Goal: Find specific page/section: Find specific page/section

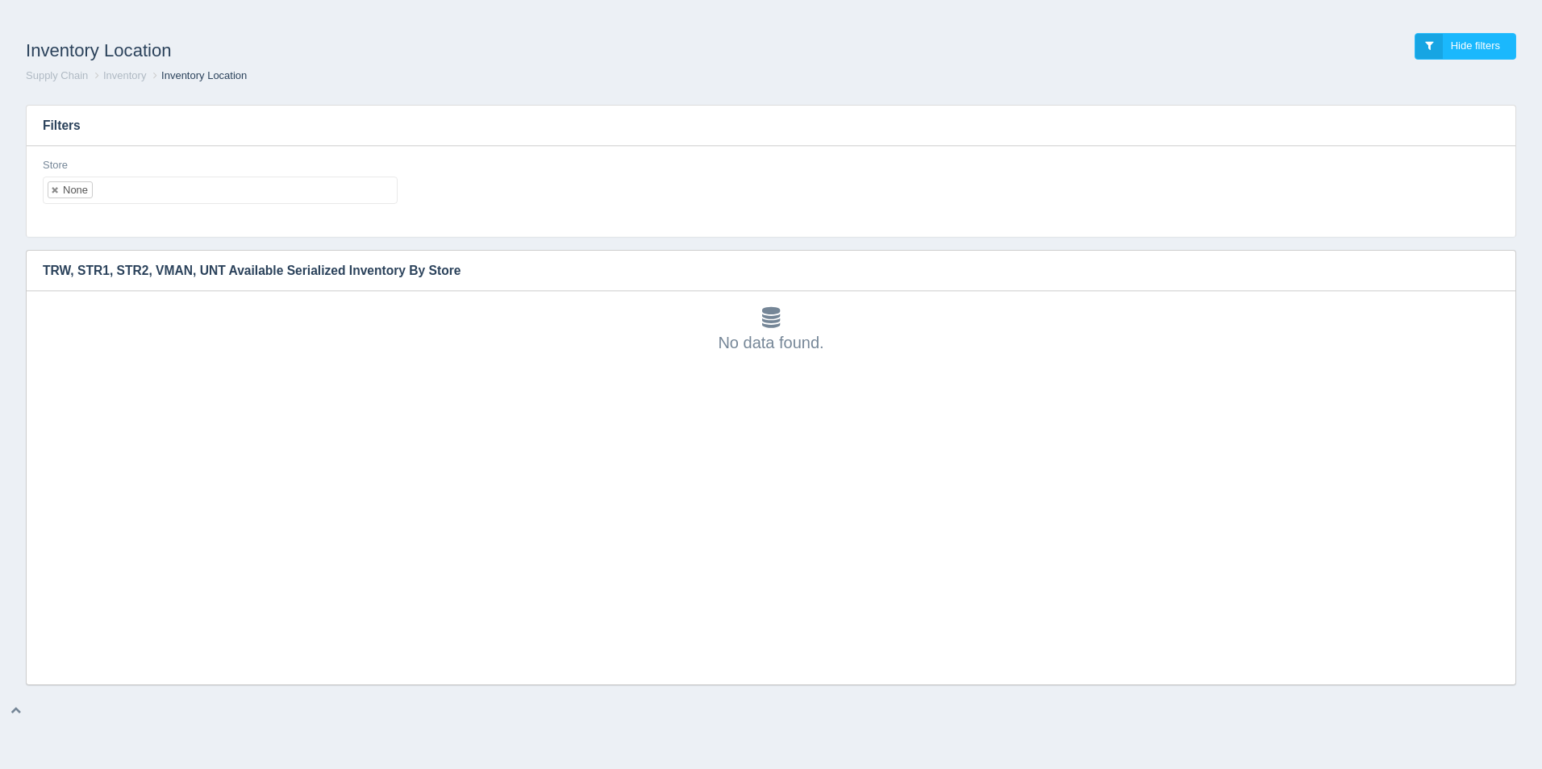
scroll to position [5, 0]
click at [131, 194] on ul "None" at bounding box center [220, 190] width 355 height 27
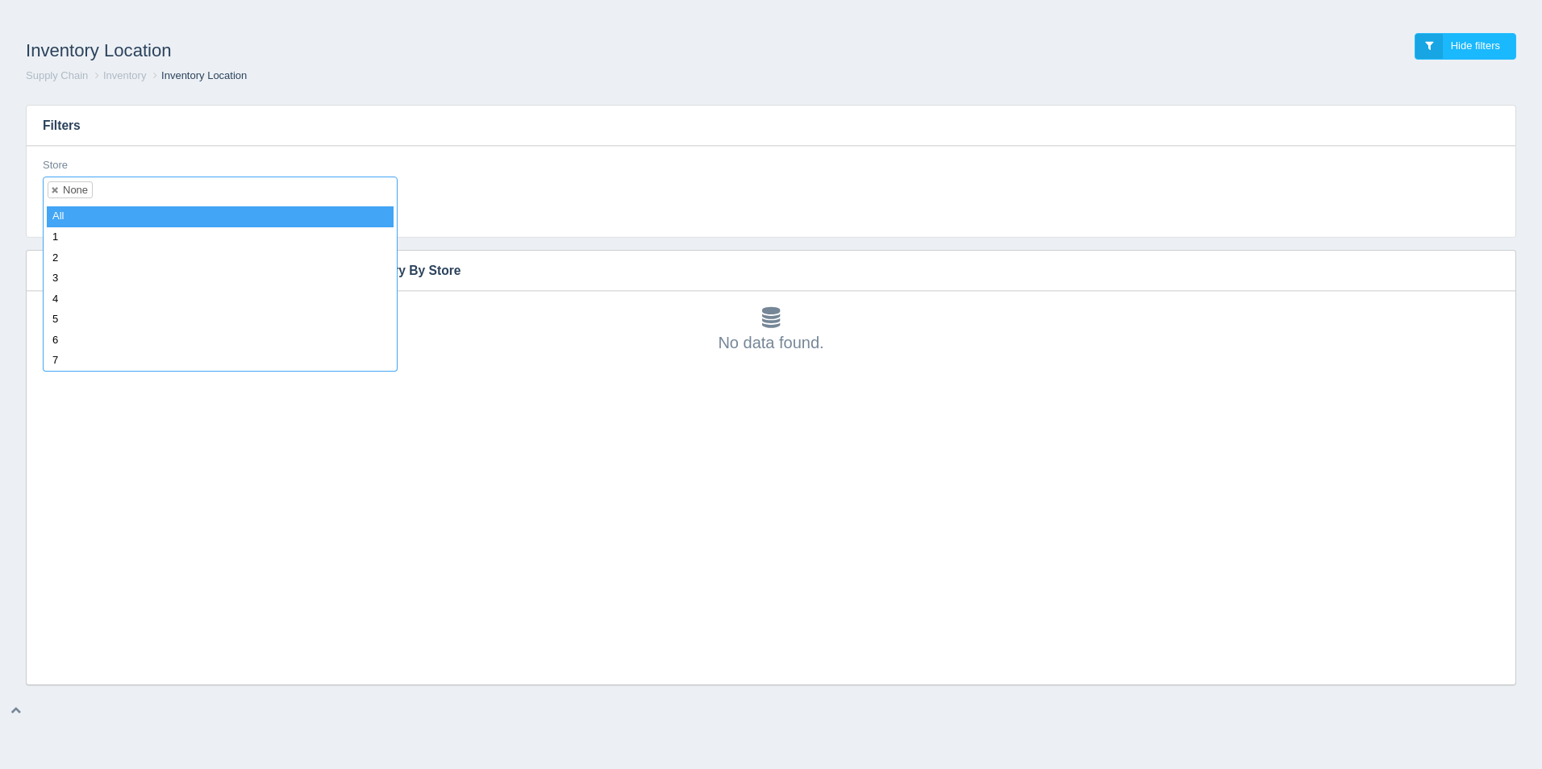
select select
type input "42"
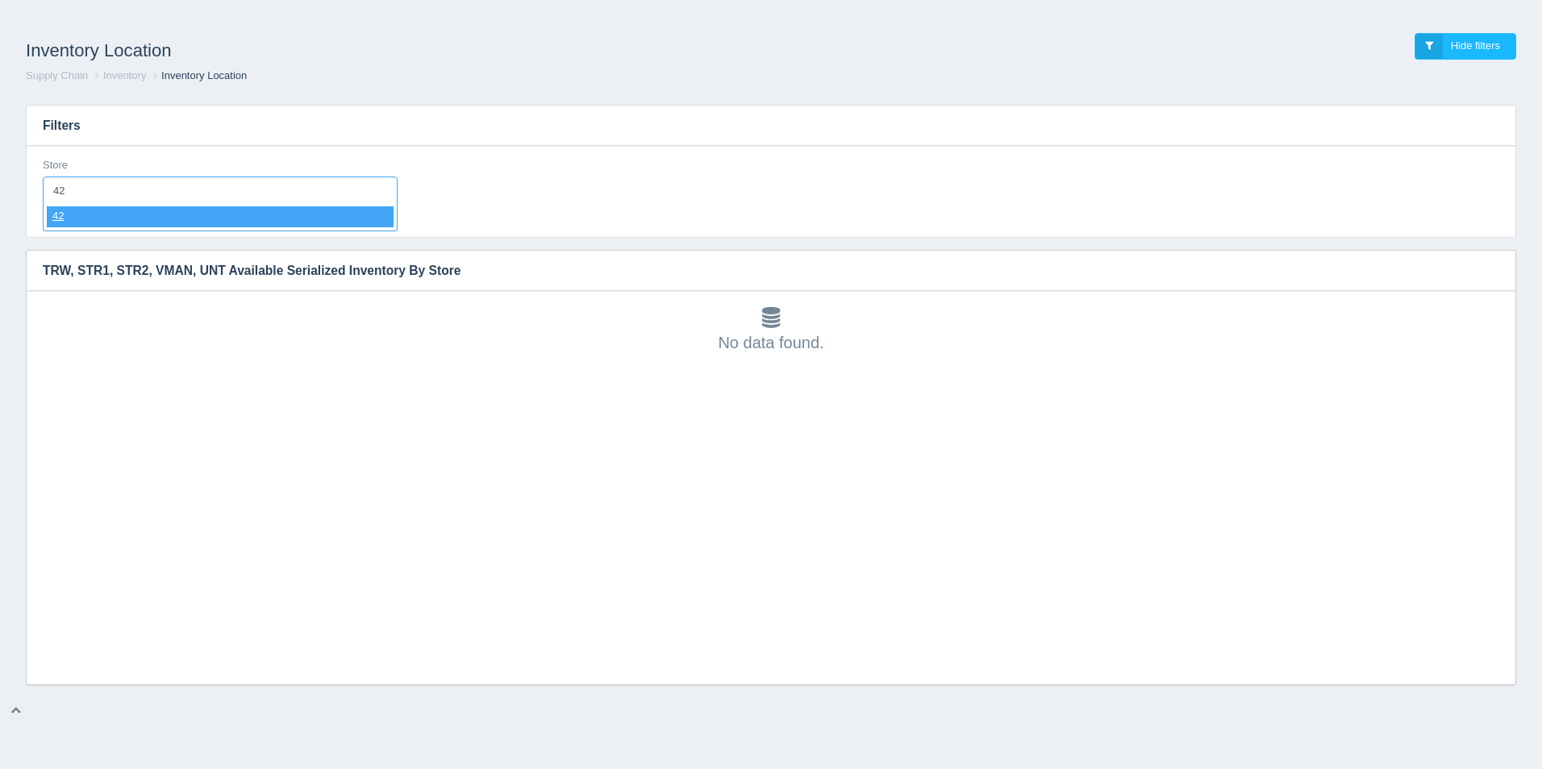
select select "42"
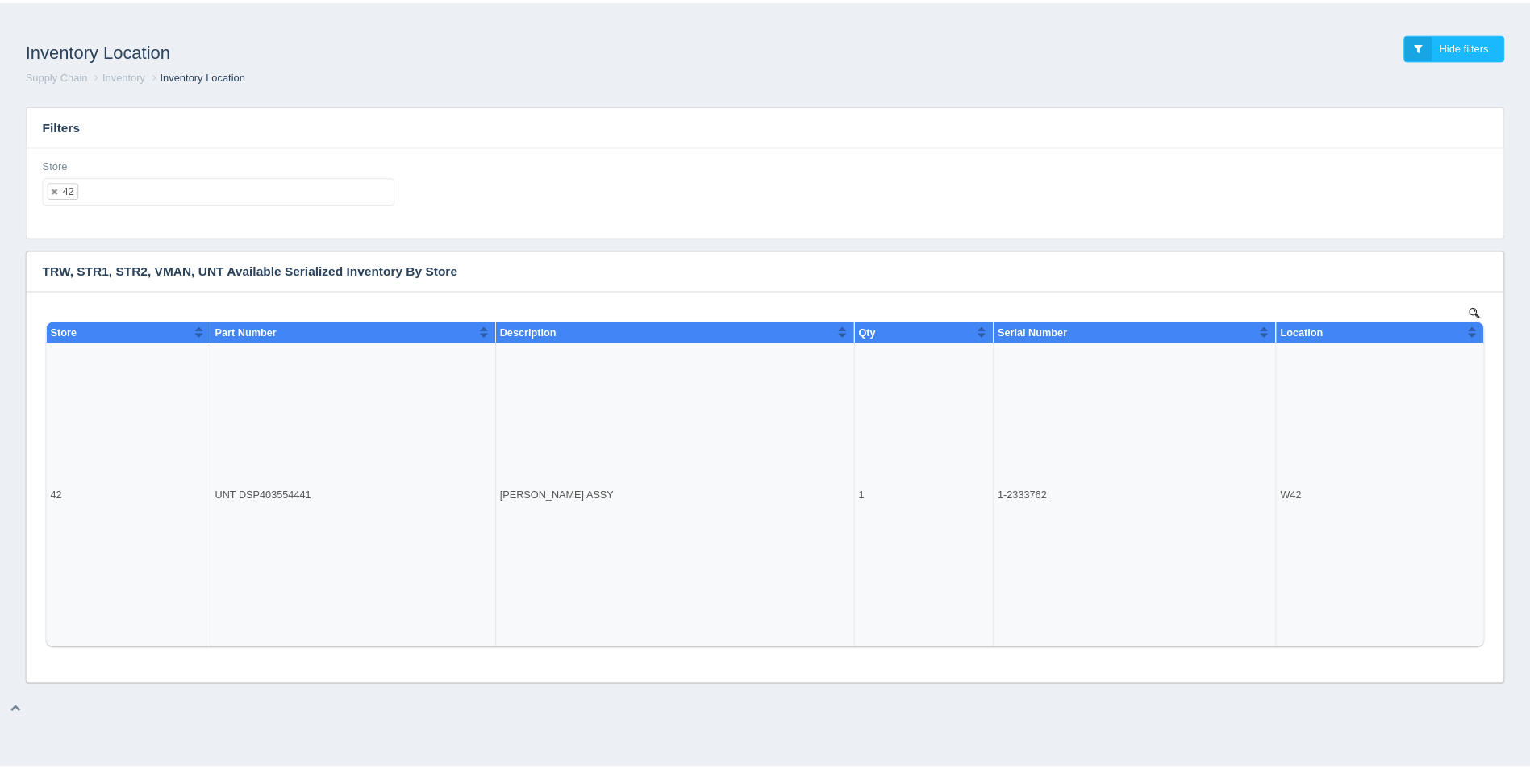
scroll to position [0, 0]
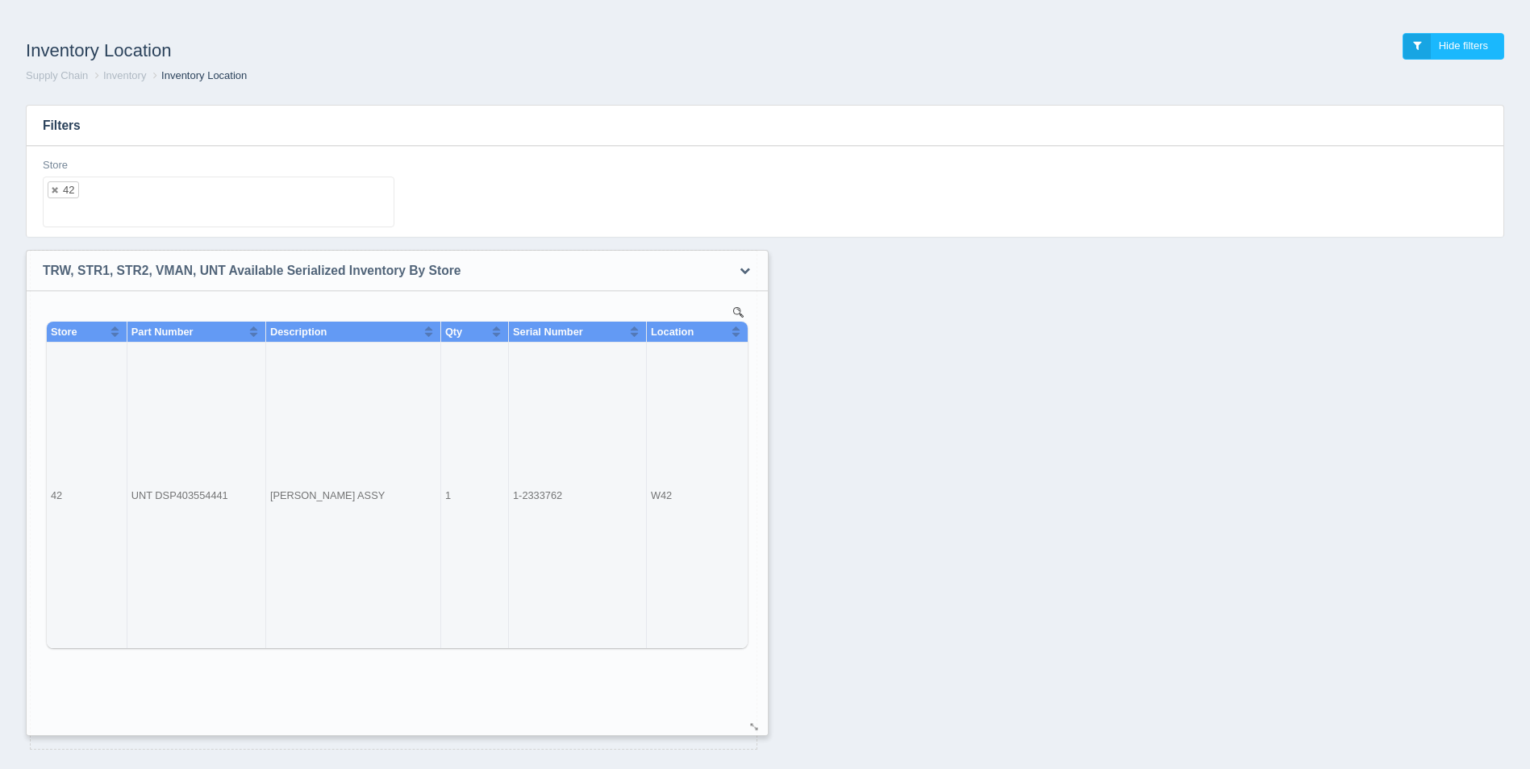
drag, startPoint x: 1506, startPoint y: 677, endPoint x: 758, endPoint y: 728, distance: 749.3
click at [758, 728] on div at bounding box center [754, 728] width 13 height 12
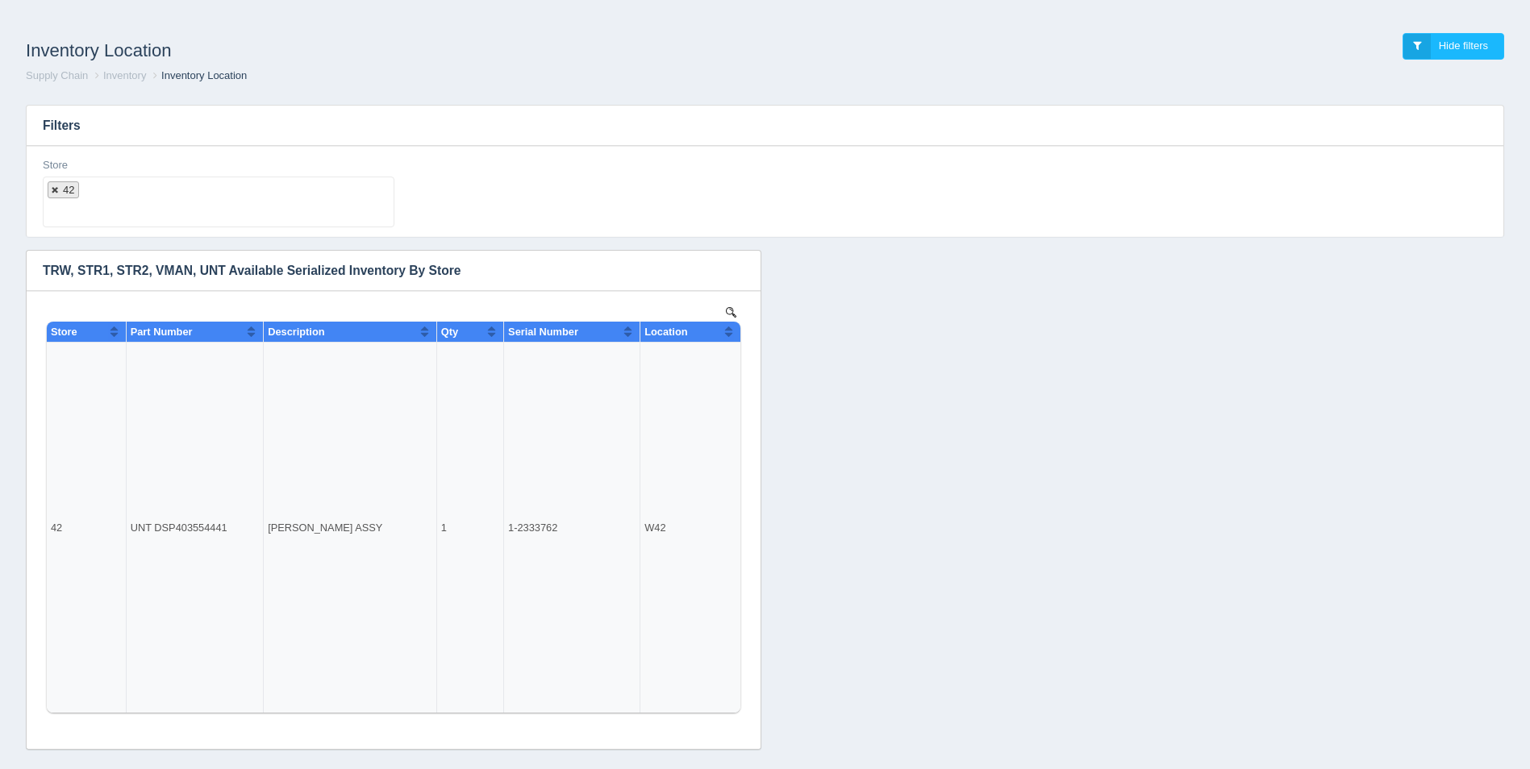
select select
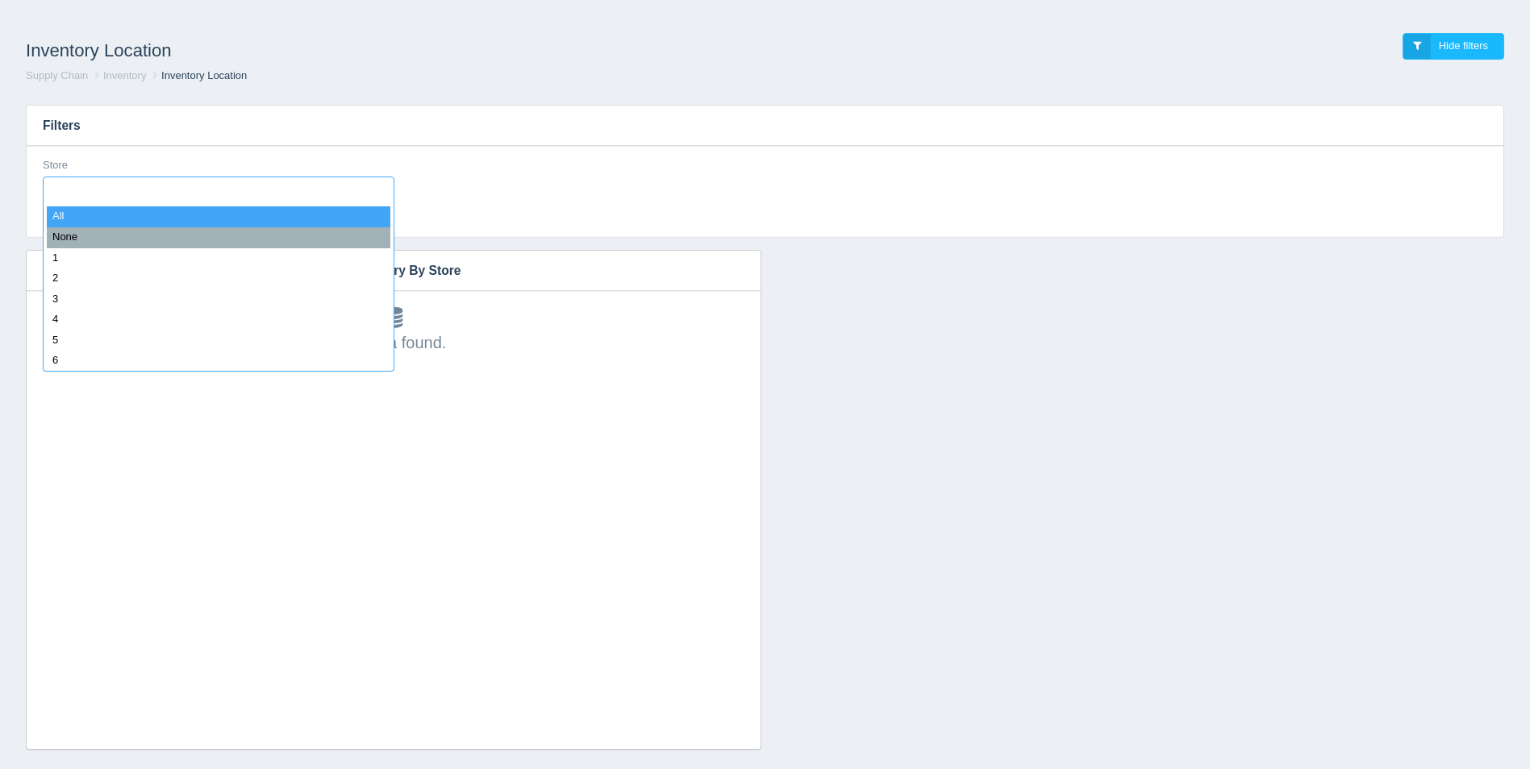
type input "8"
select select "8"
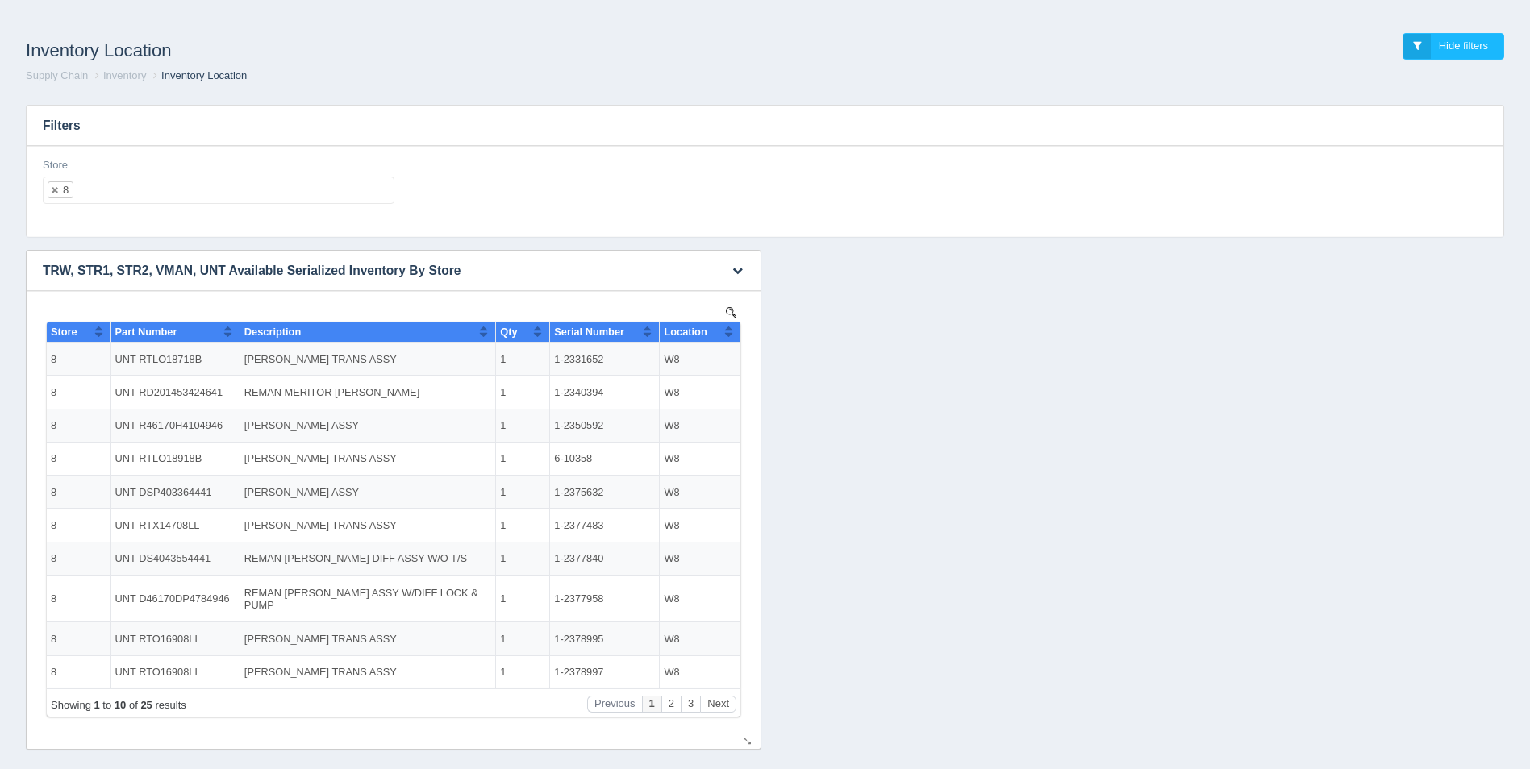
click at [727, 330] on button "Sort column ascending" at bounding box center [728, 331] width 10 height 19
click at [727, 330] on button "Sort column descending" at bounding box center [728, 331] width 10 height 19
click at [723, 699] on button "Next" at bounding box center [718, 704] width 36 height 17
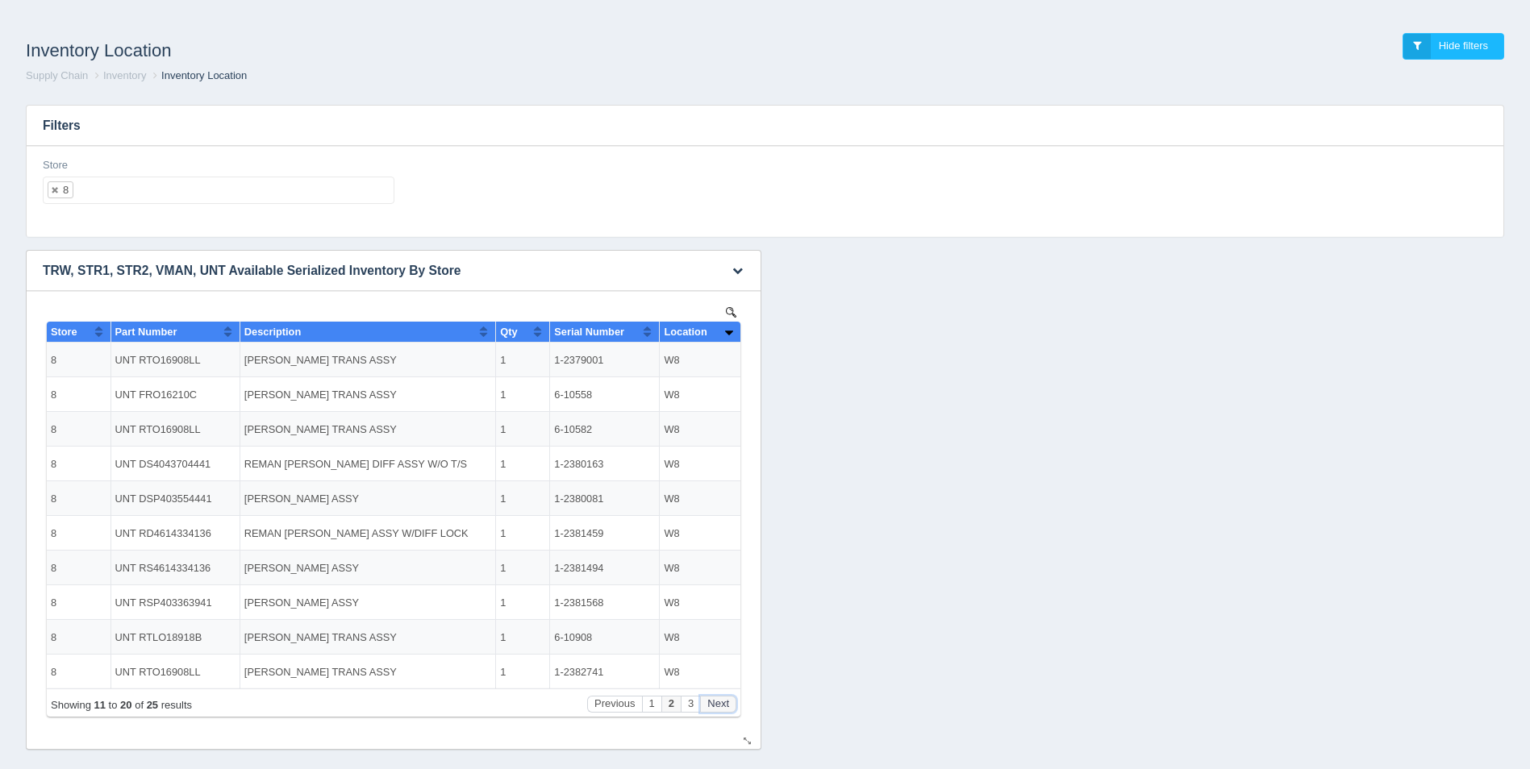
click at [723, 699] on button "Next" at bounding box center [718, 704] width 36 height 17
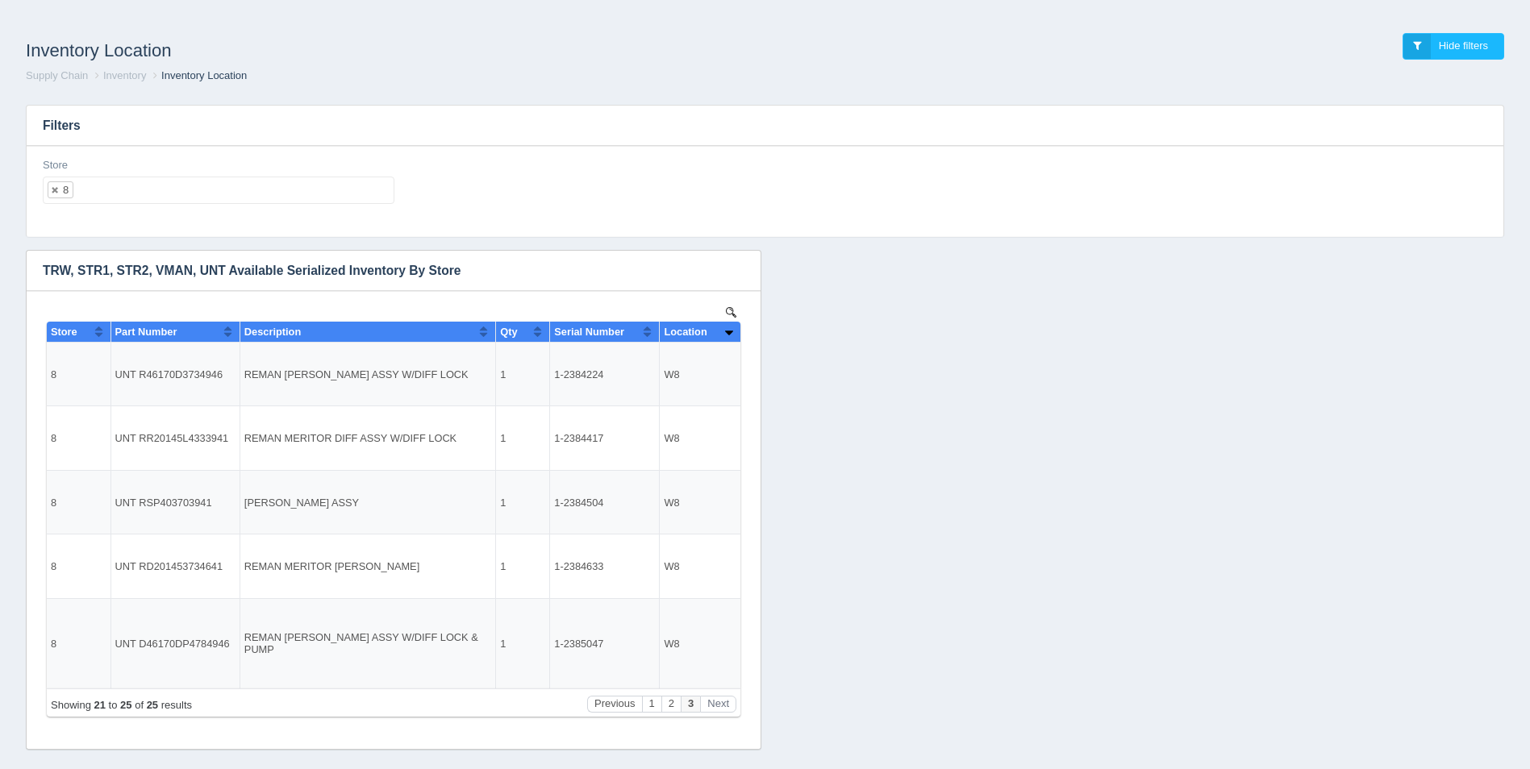
click at [141, 184] on ul "8" at bounding box center [219, 190] width 352 height 27
select select
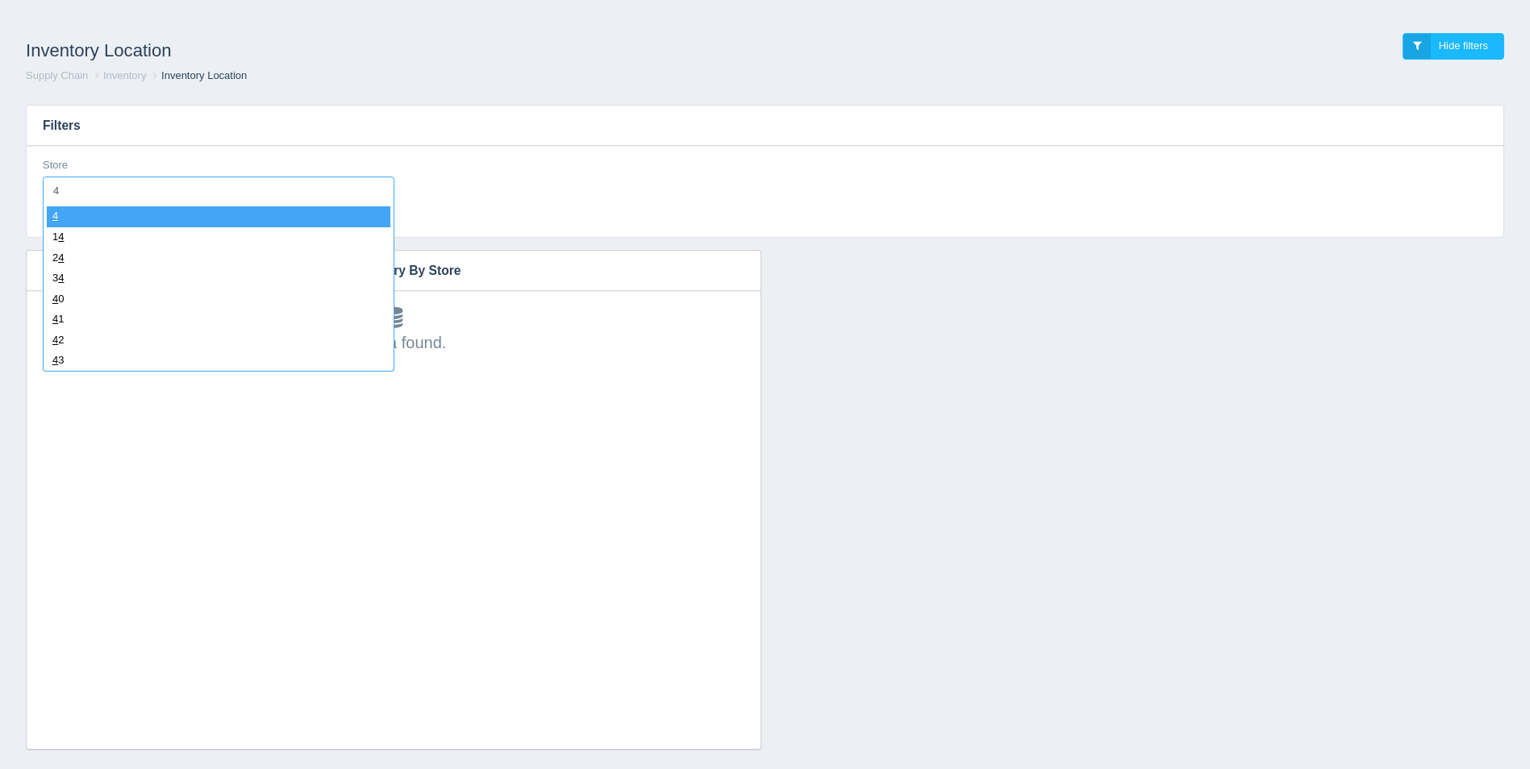
type input "43"
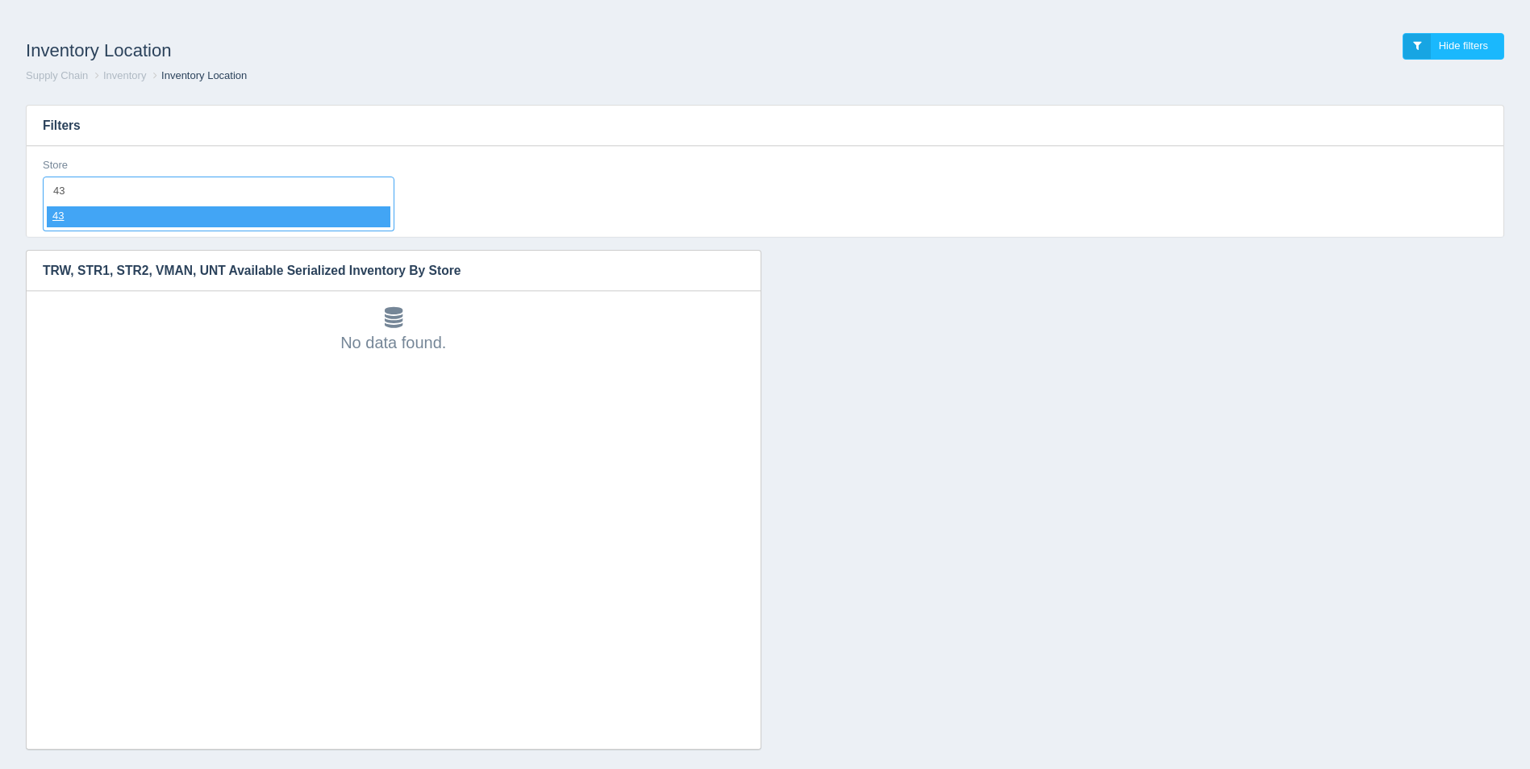
select select "43"
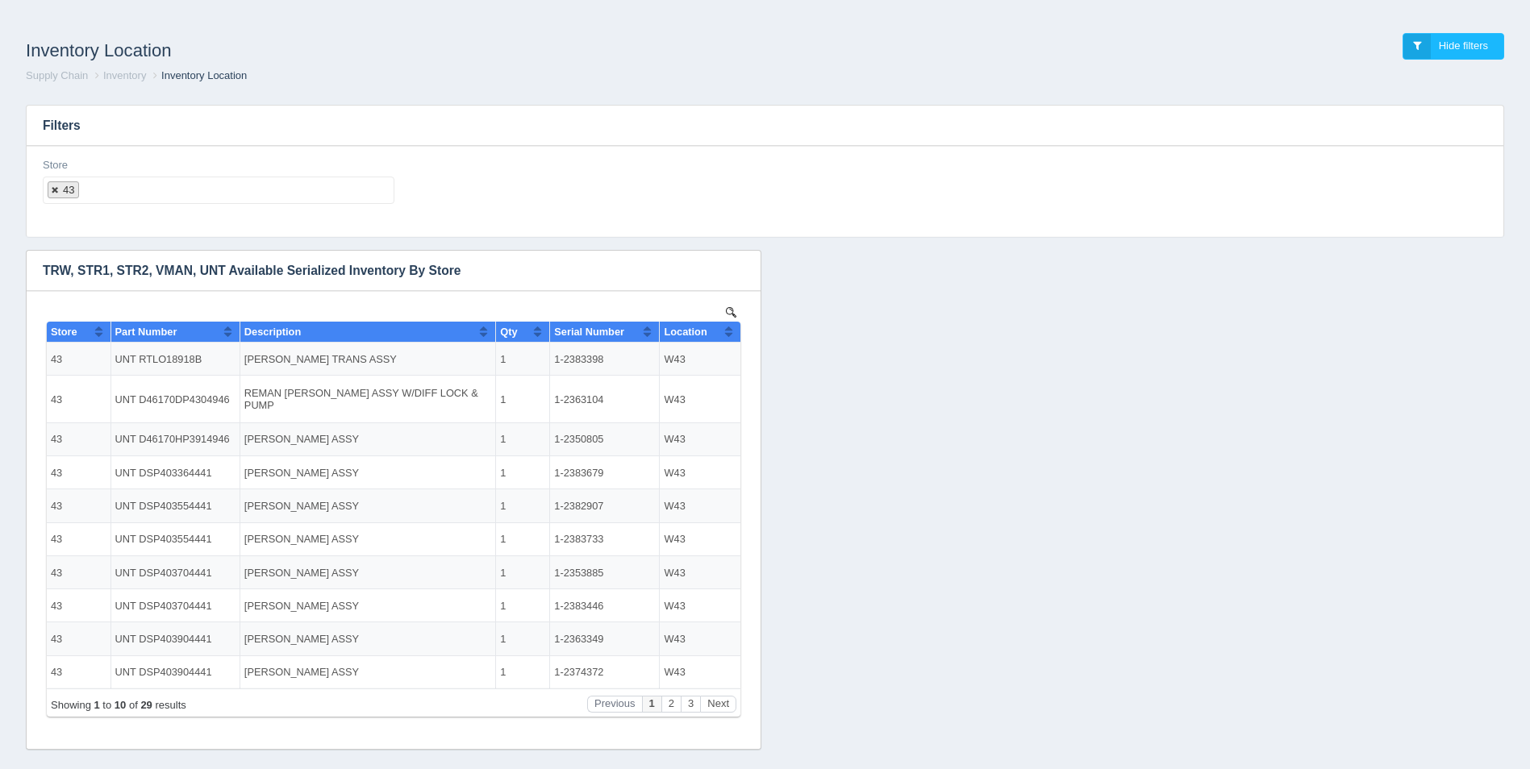
select select
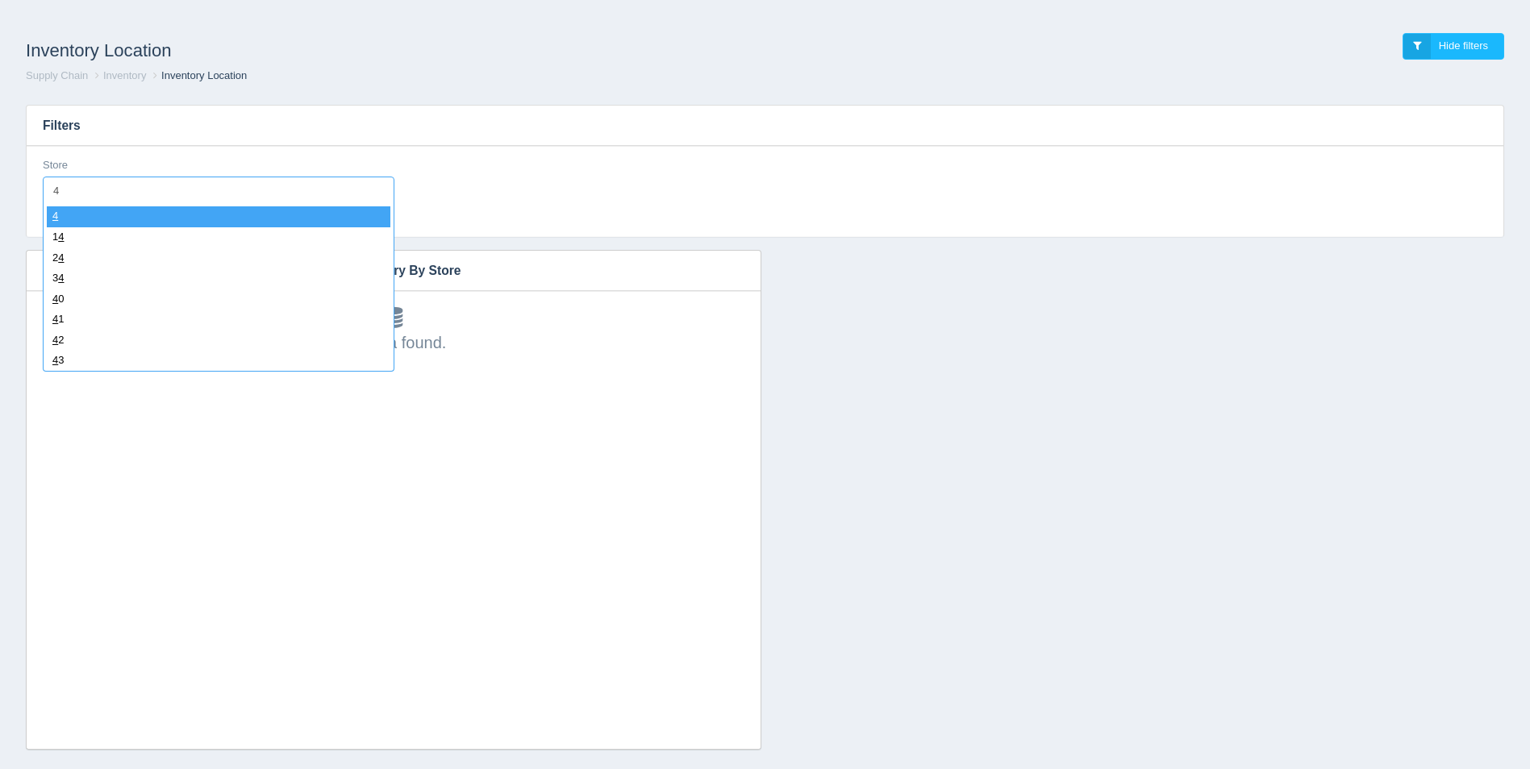
type input "42"
select select "42"
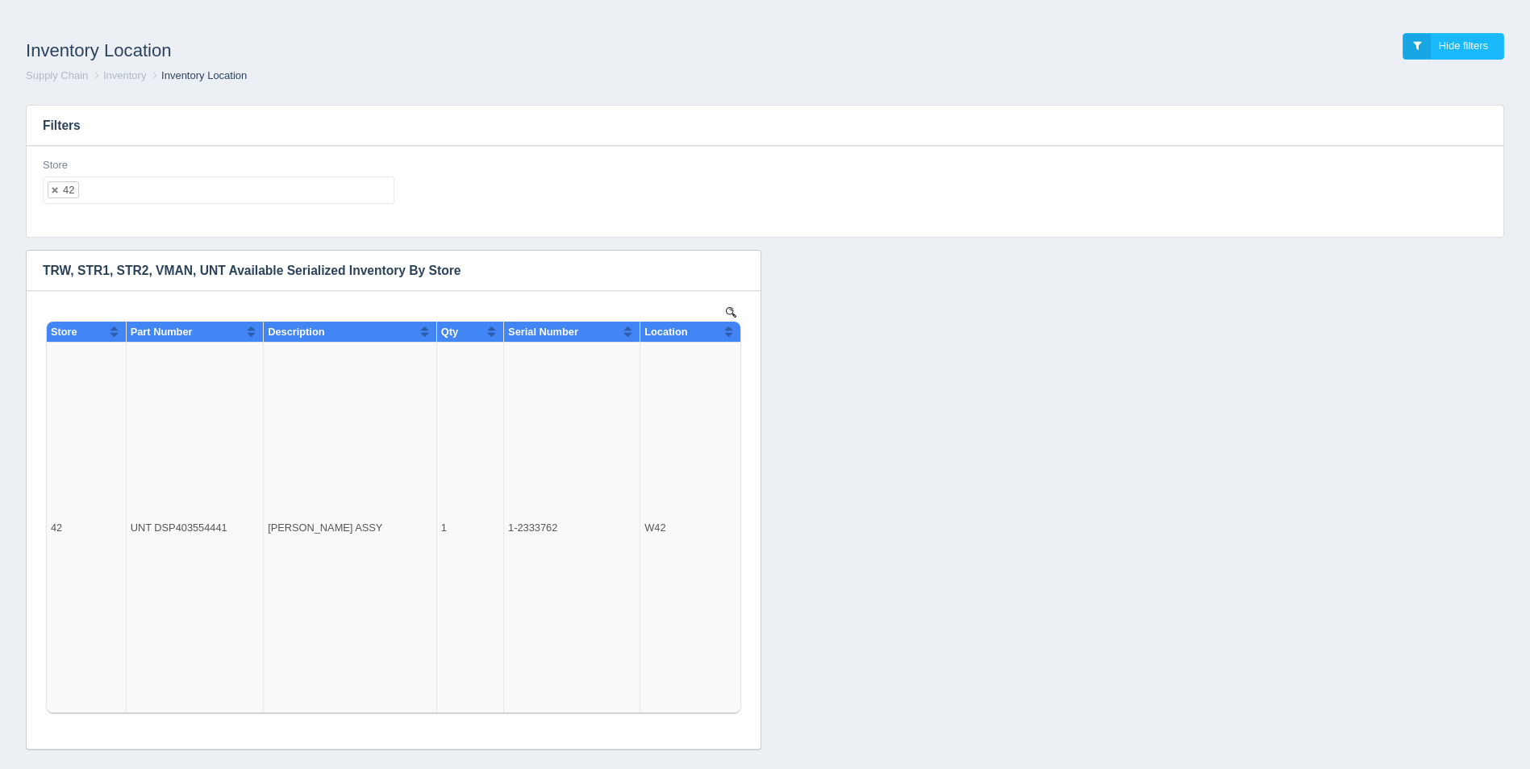
select select
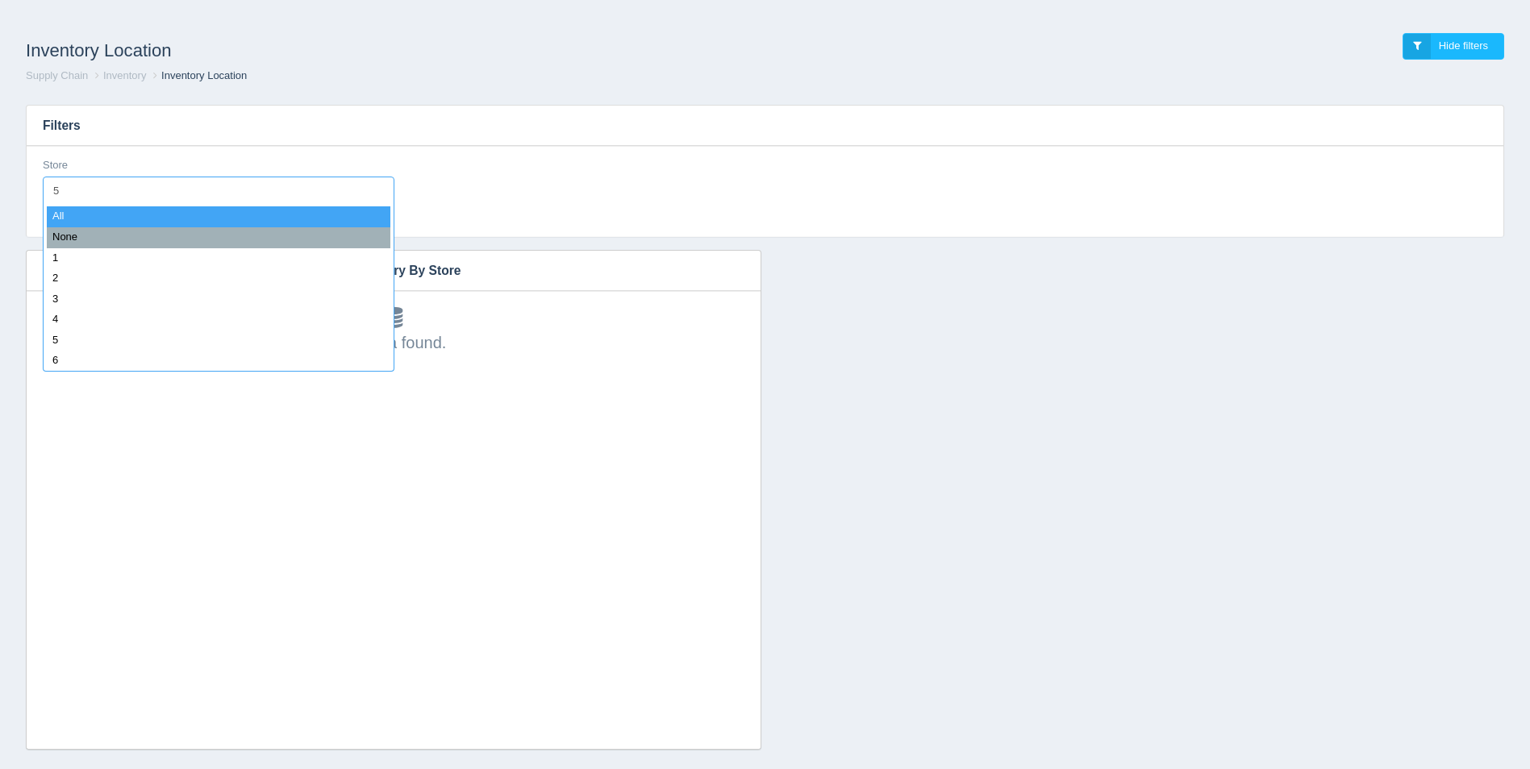
type input "50"
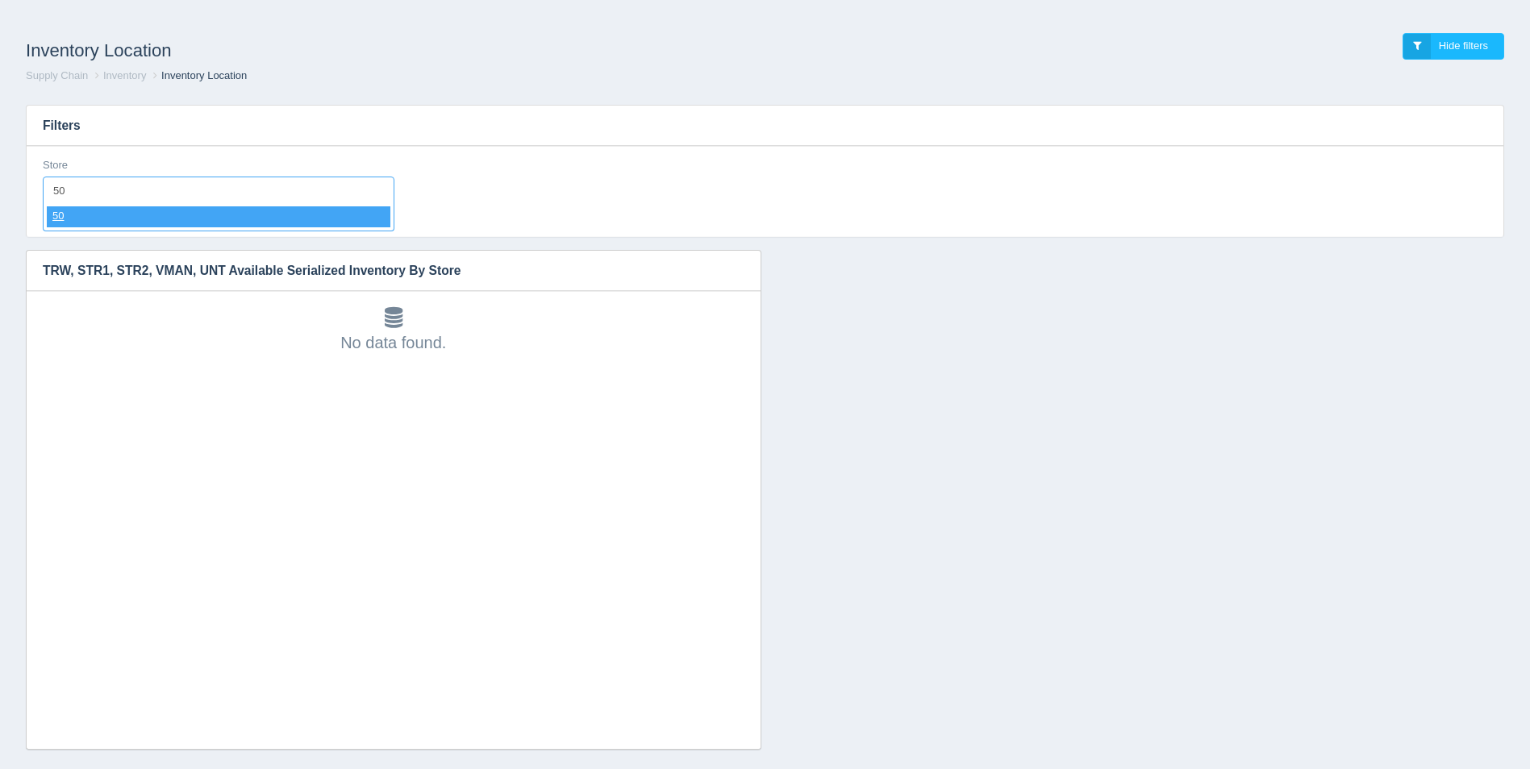
select select "50"
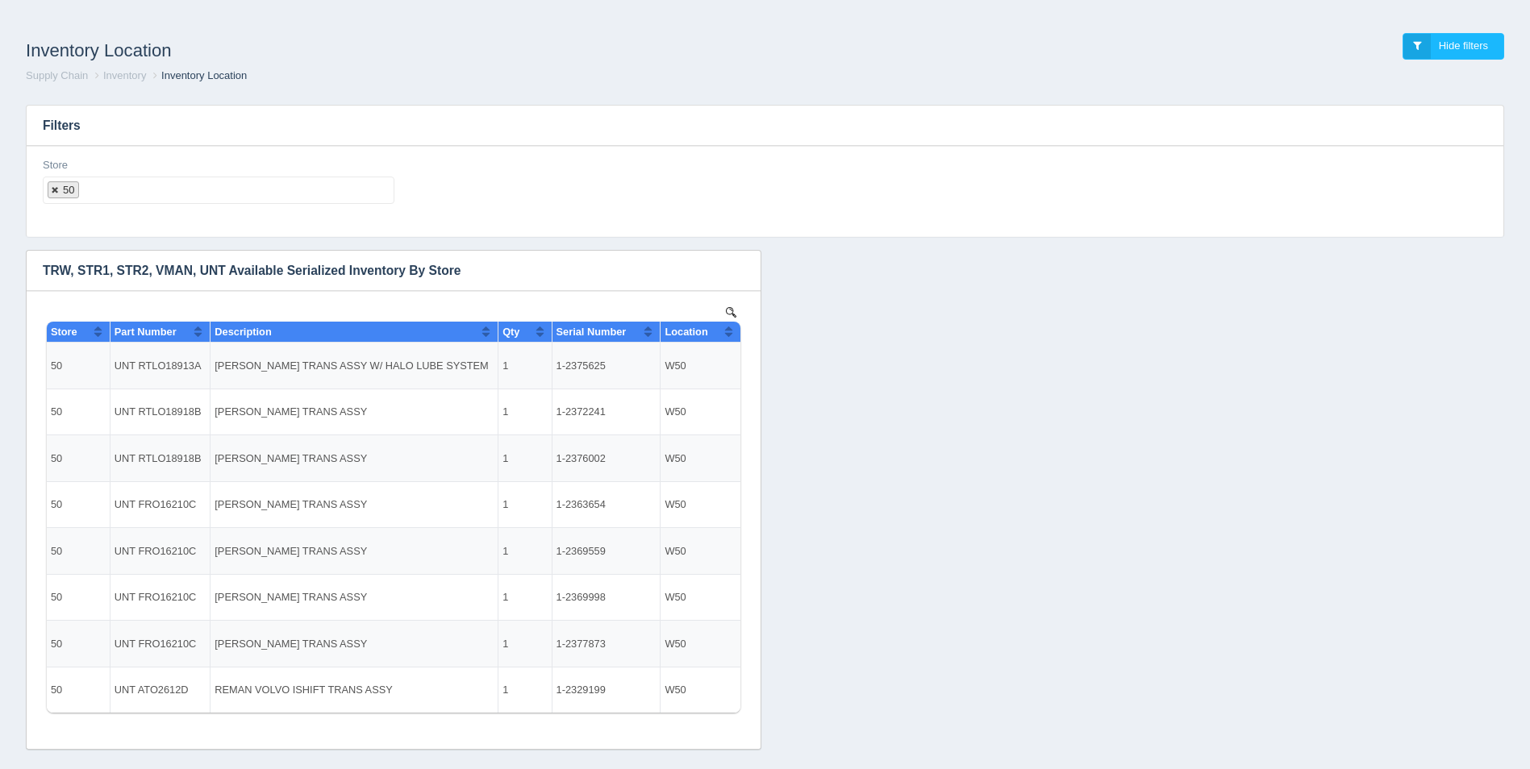
select select
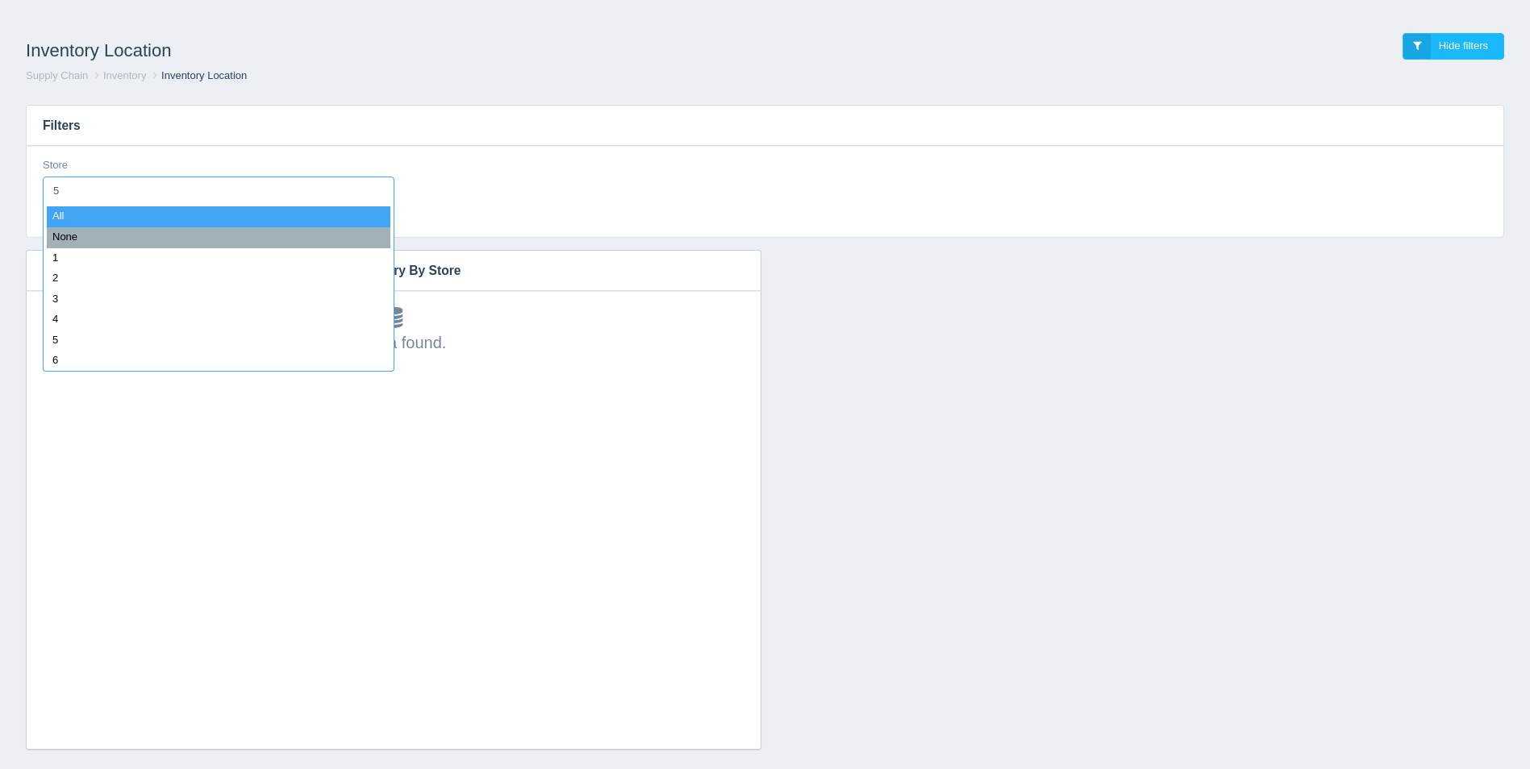
type input "51"
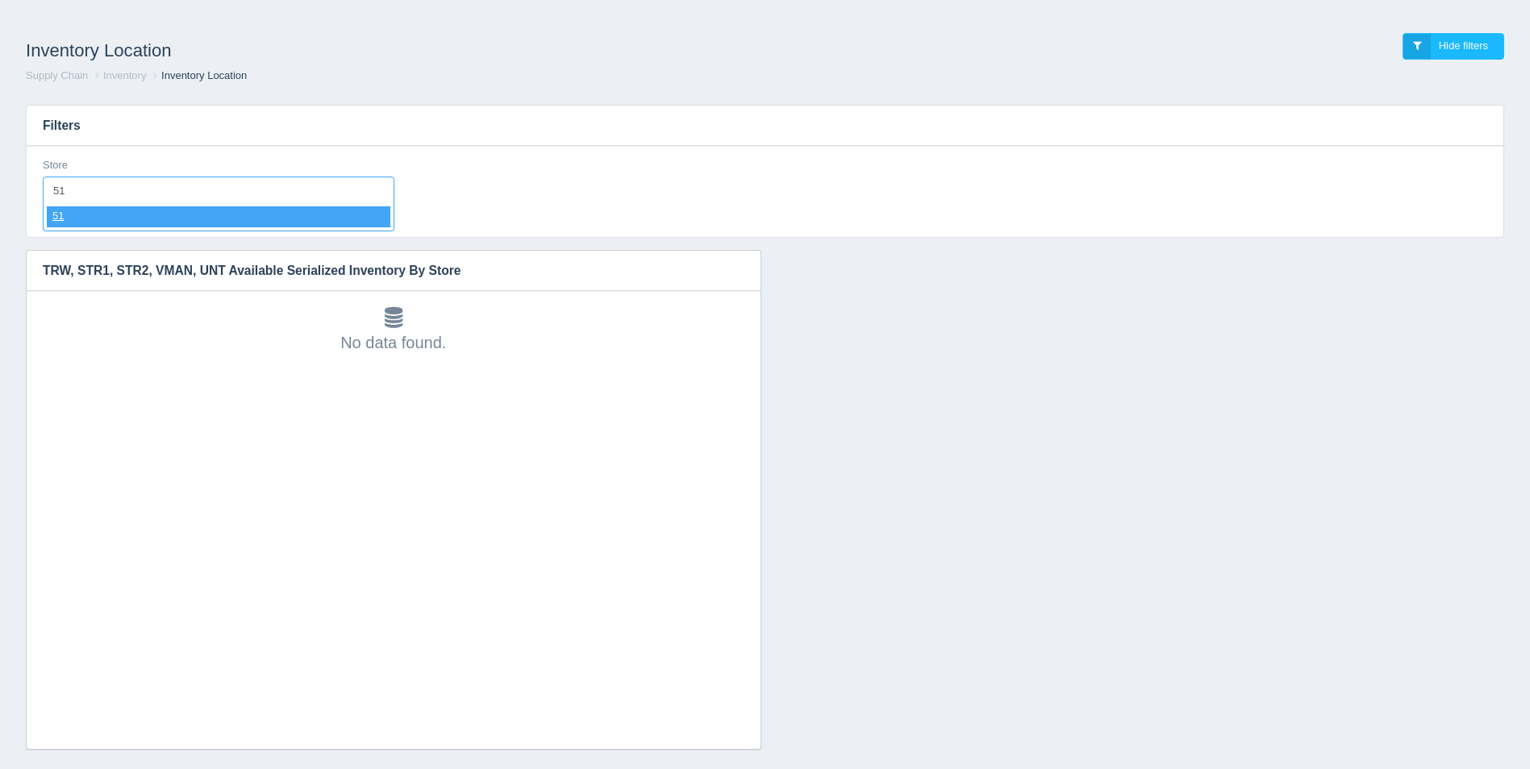
select select "51"
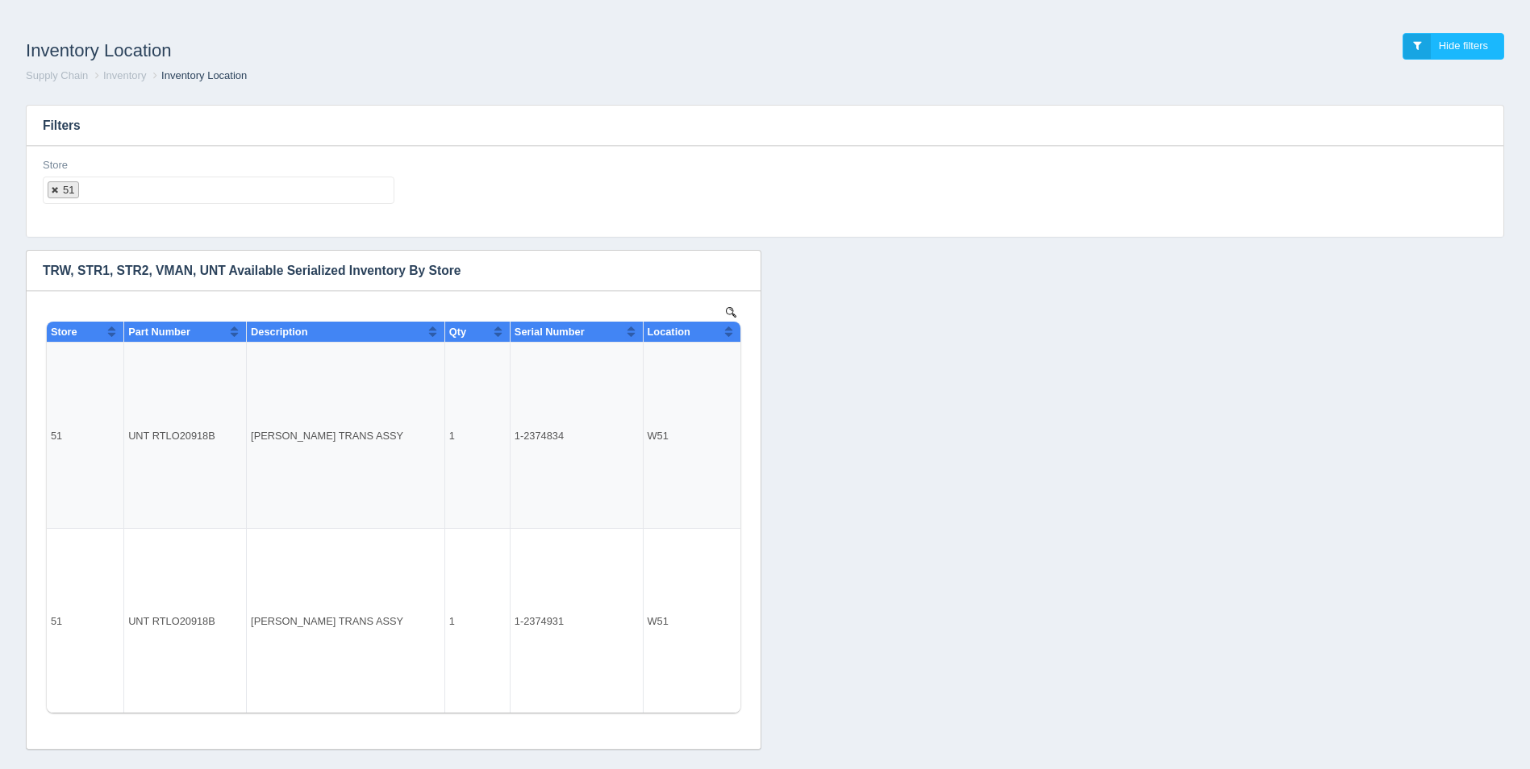
select select
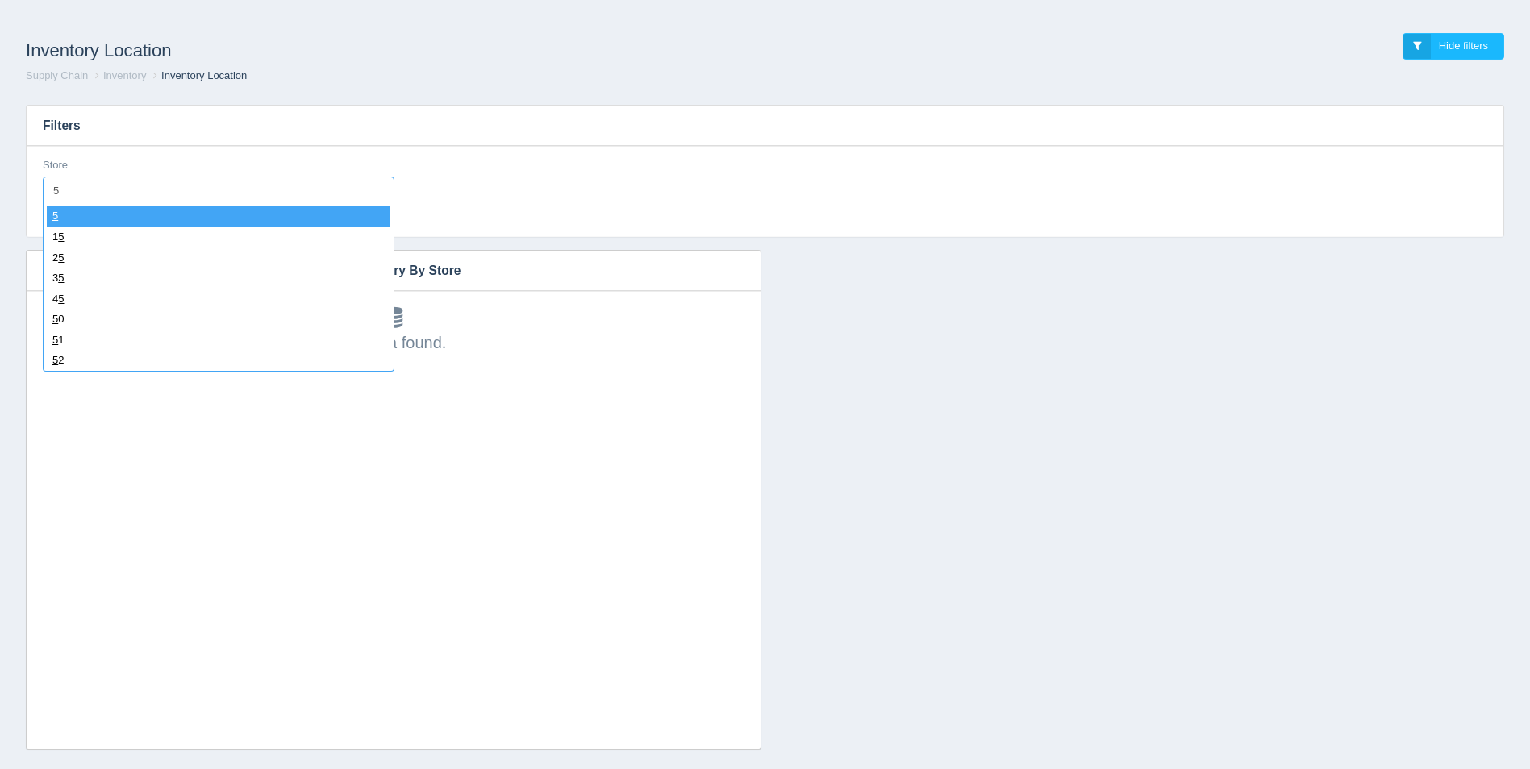
type input "52"
select select "52"
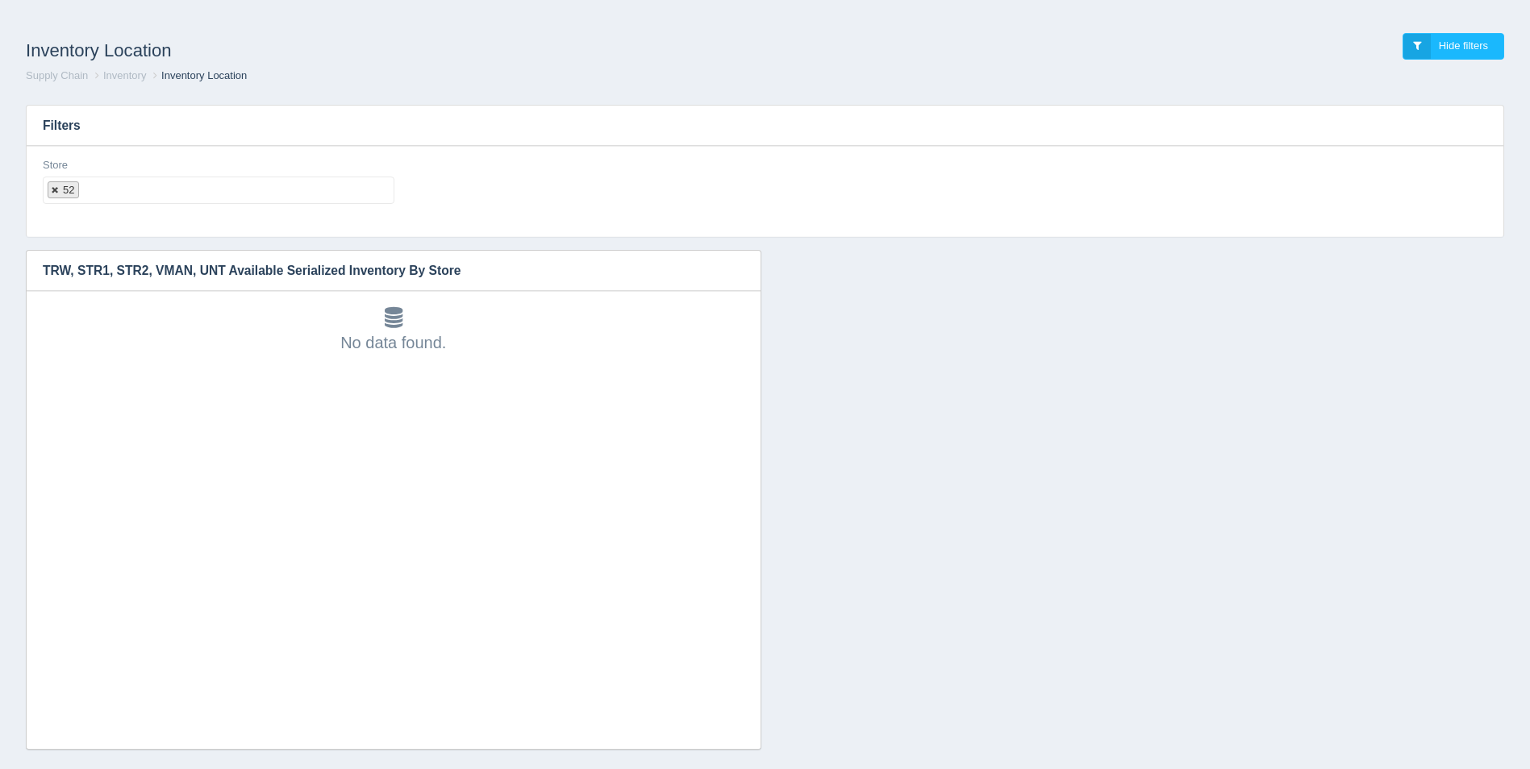
select select
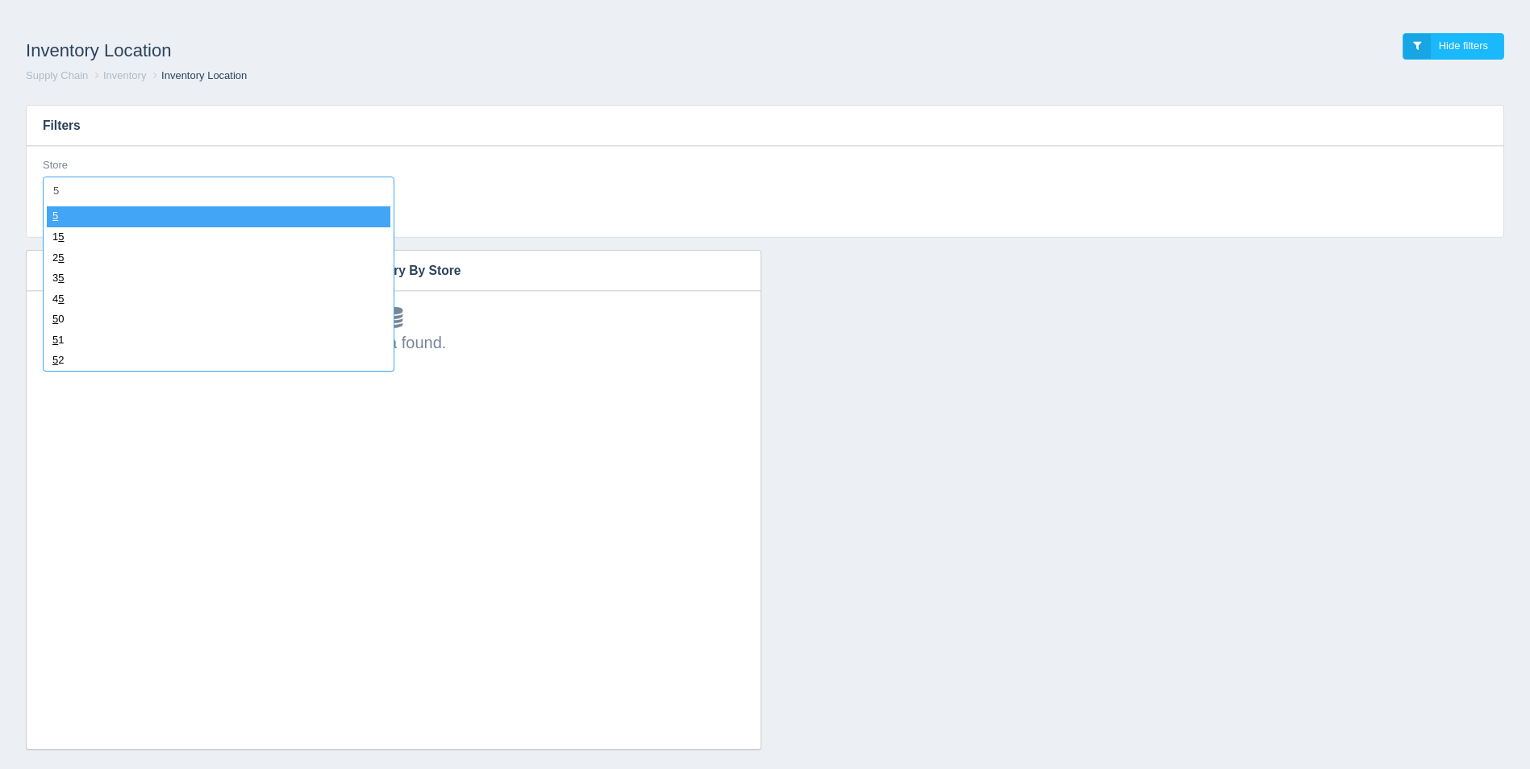
type input "53"
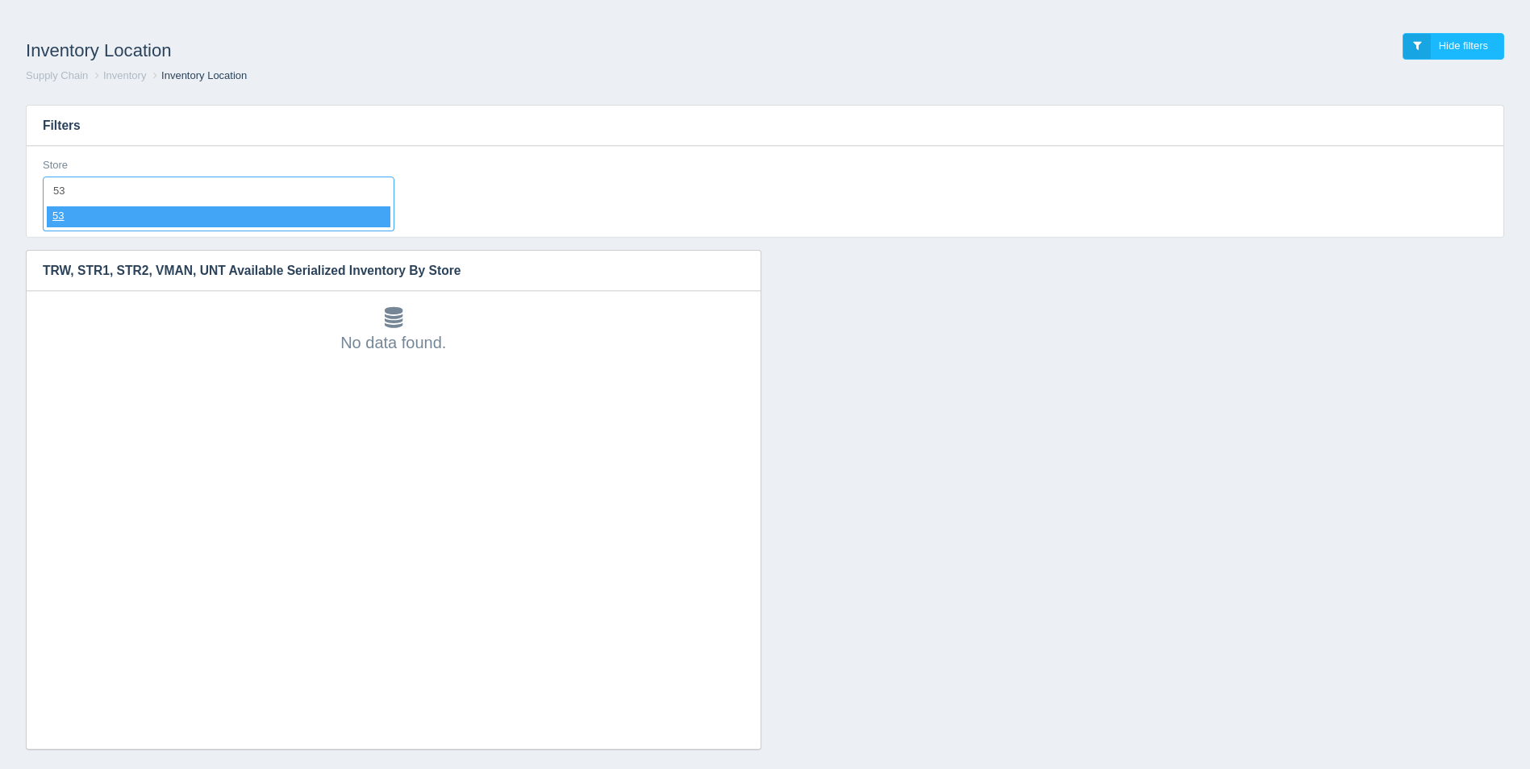
select select "53"
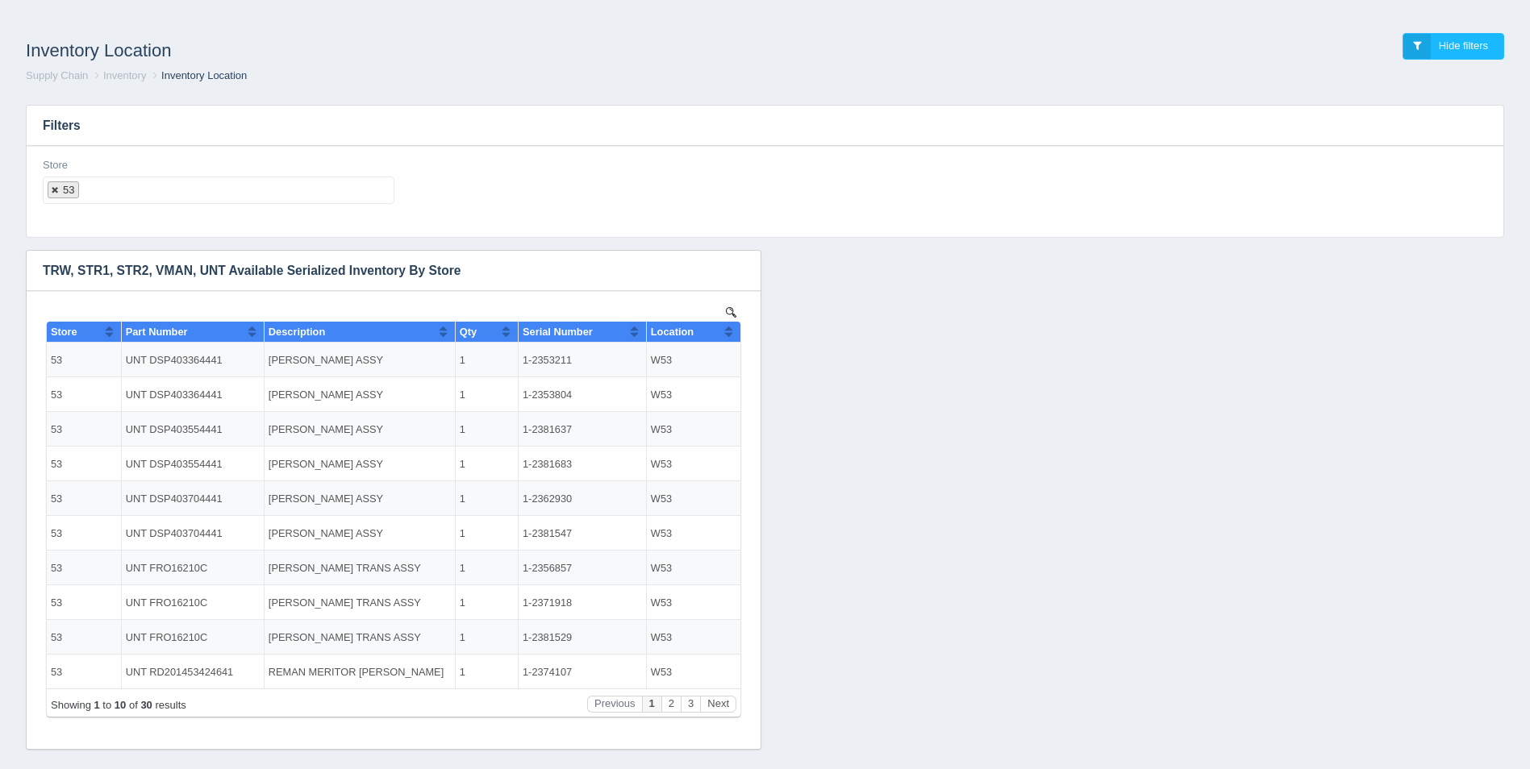
select select
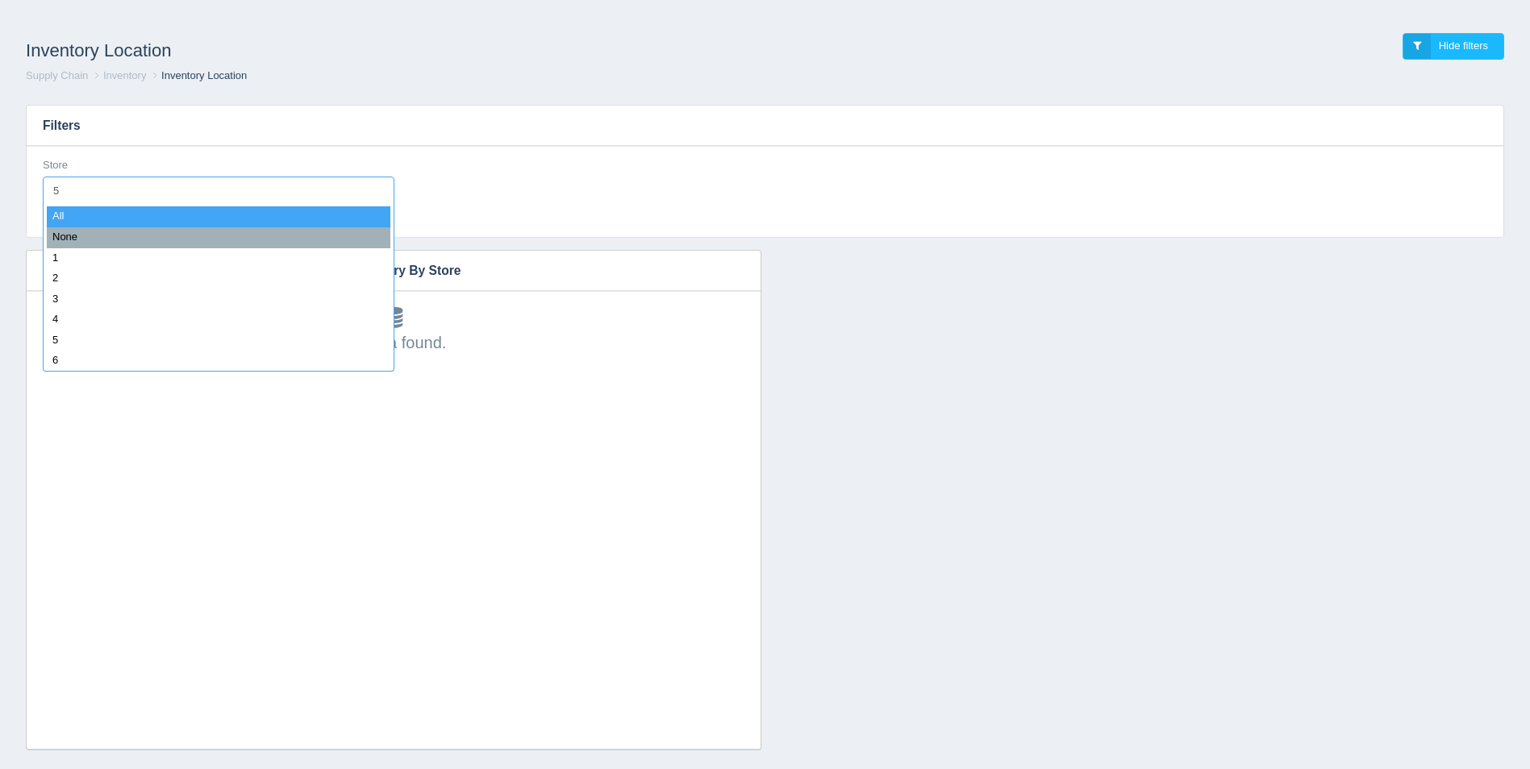
type input "54"
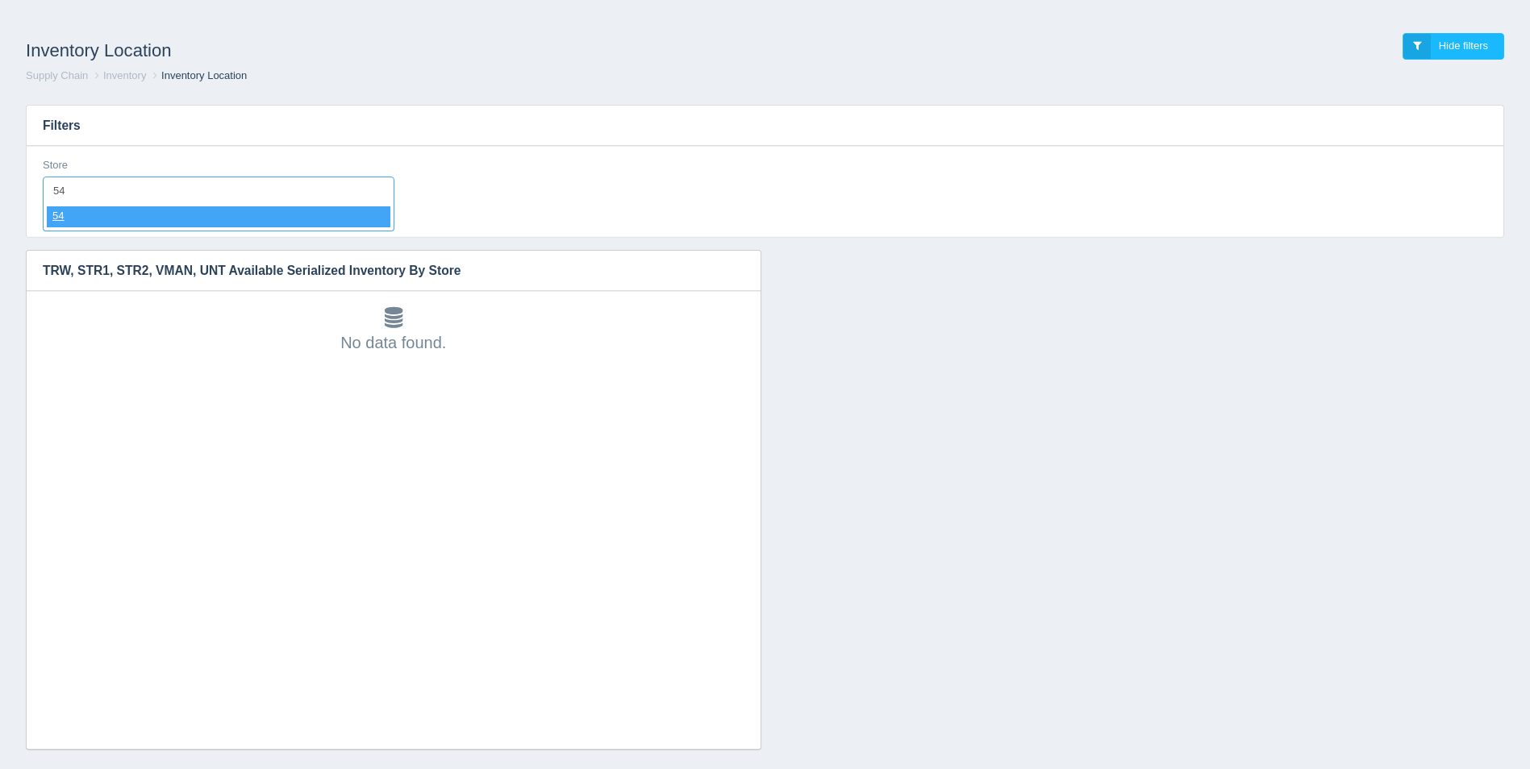
select select "54"
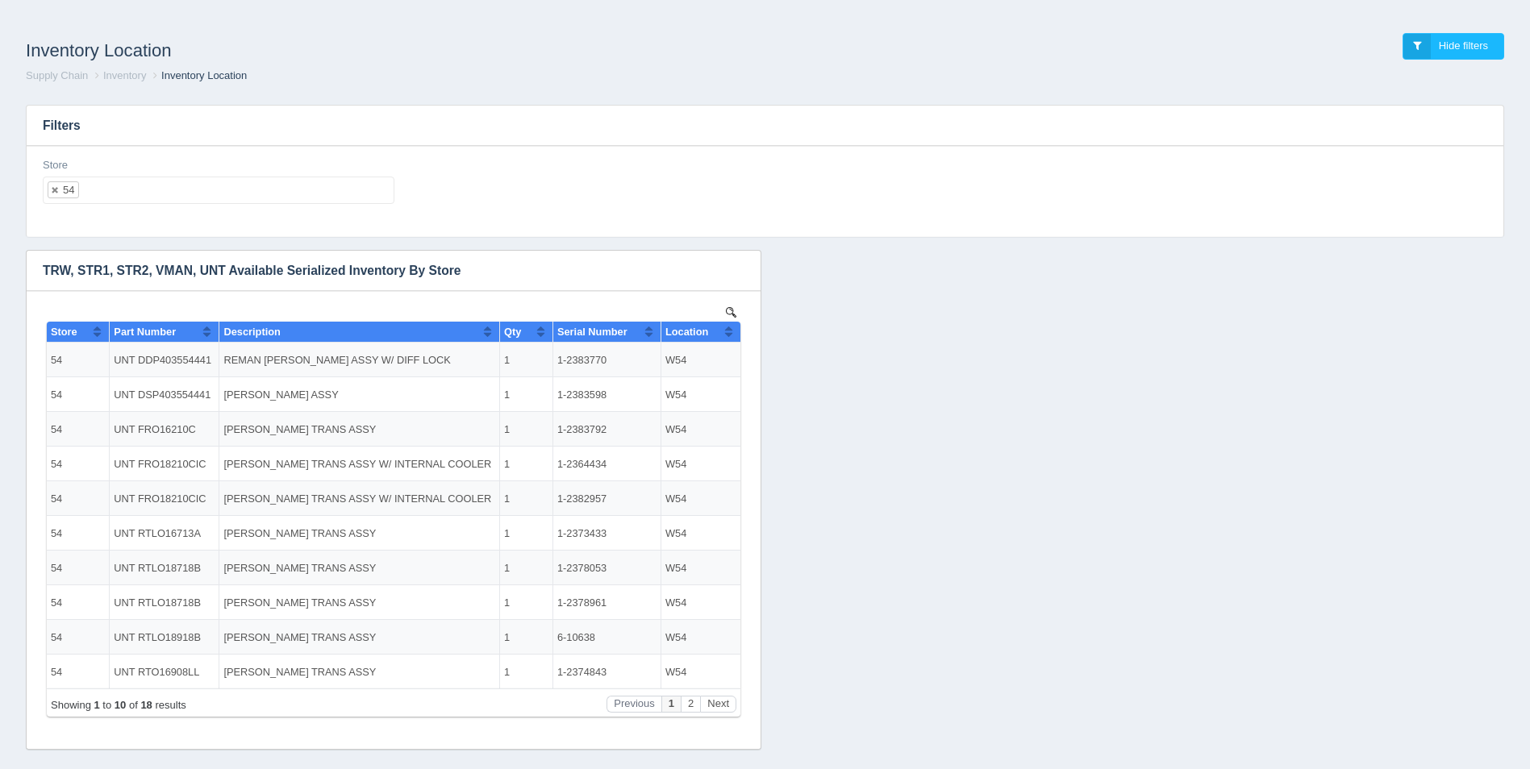
select select
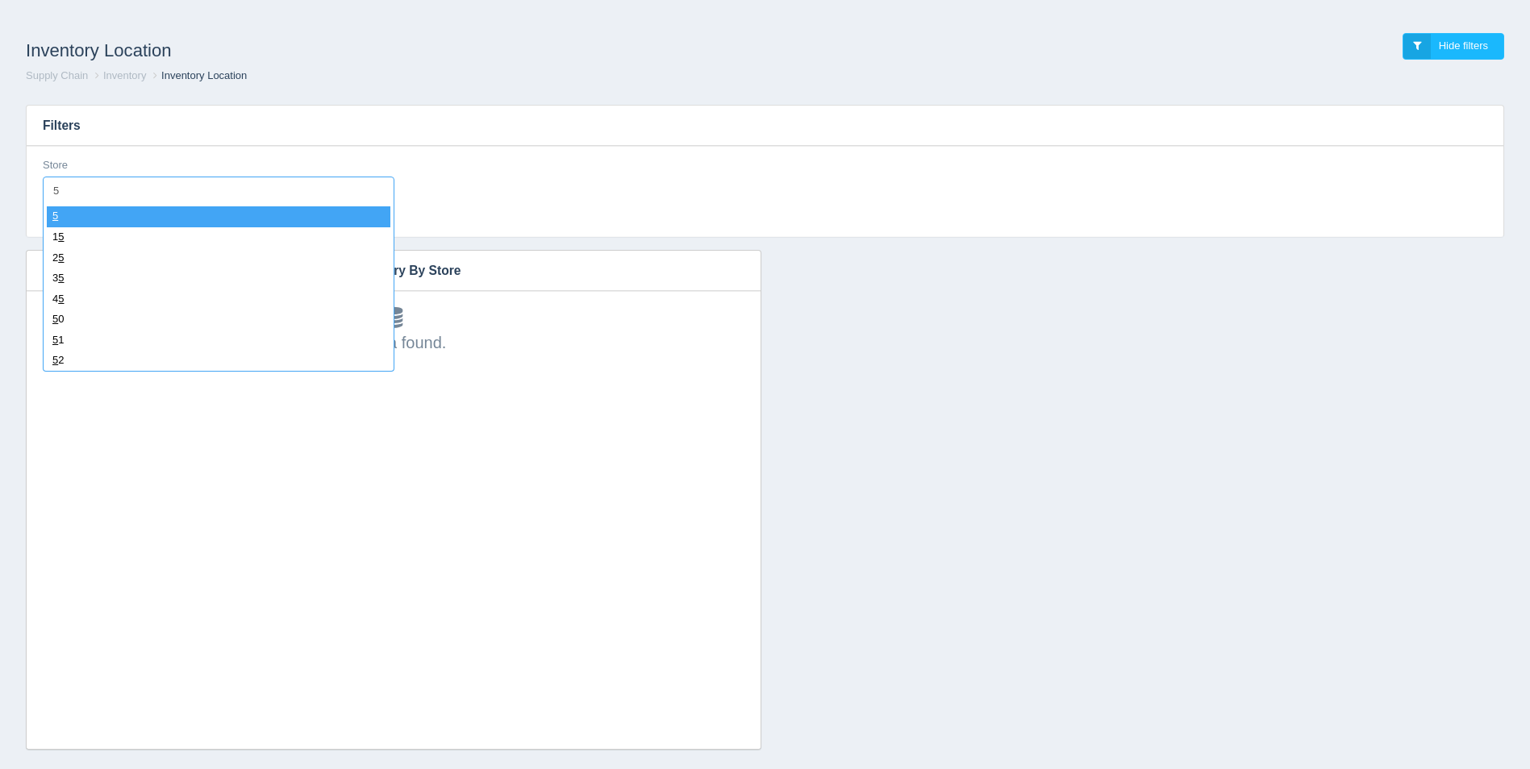
type input "55"
select select "55"
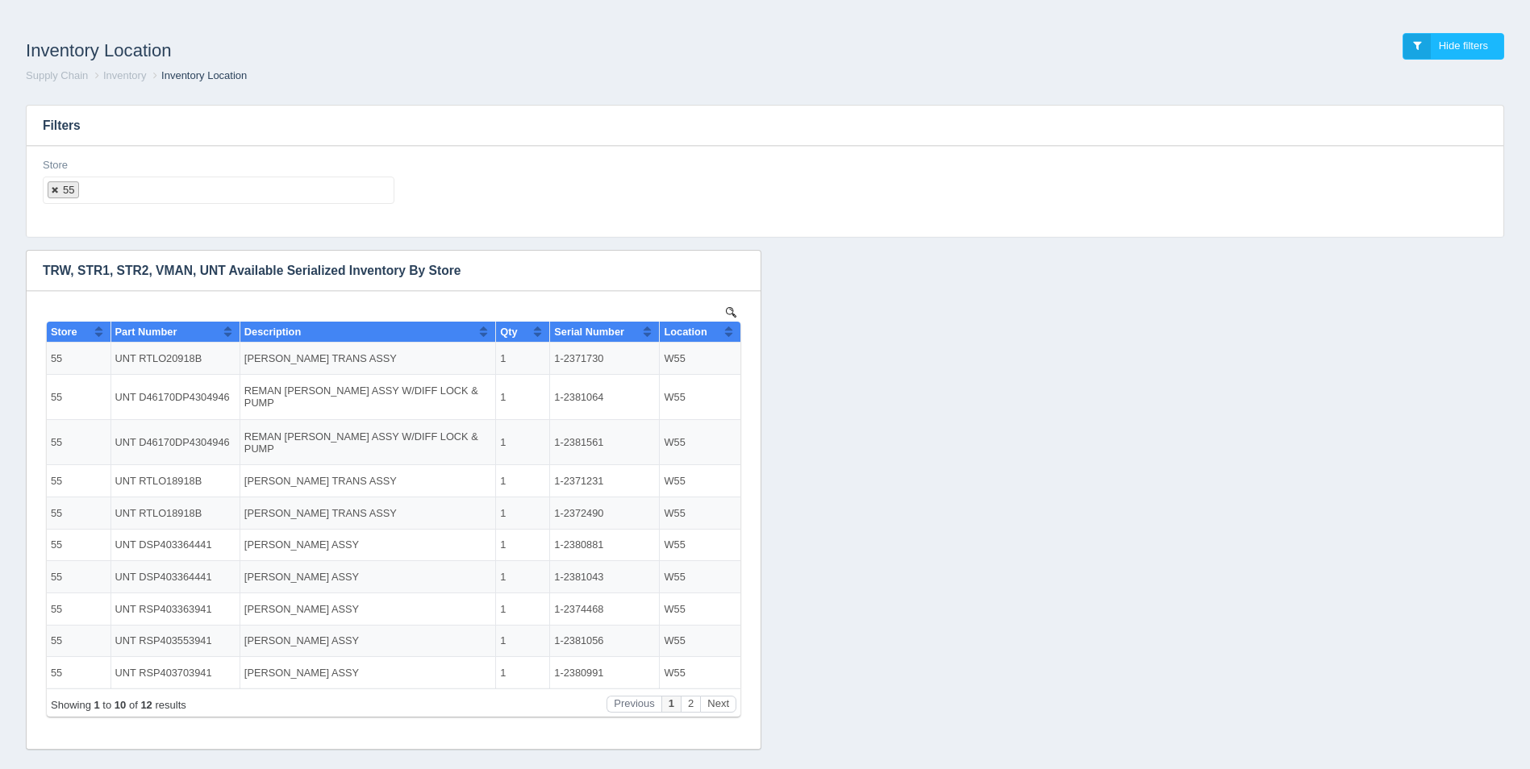
select select
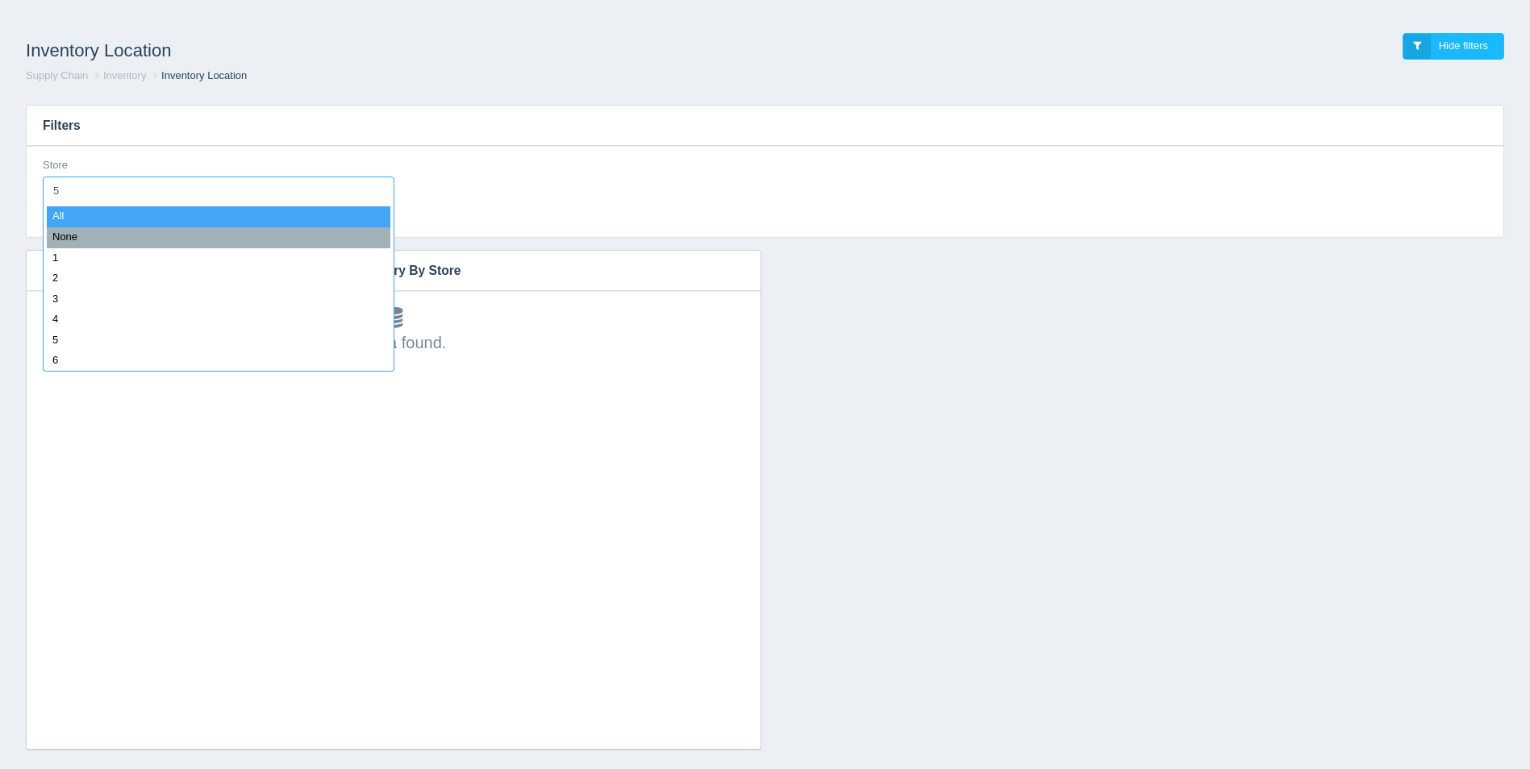
type input "56"
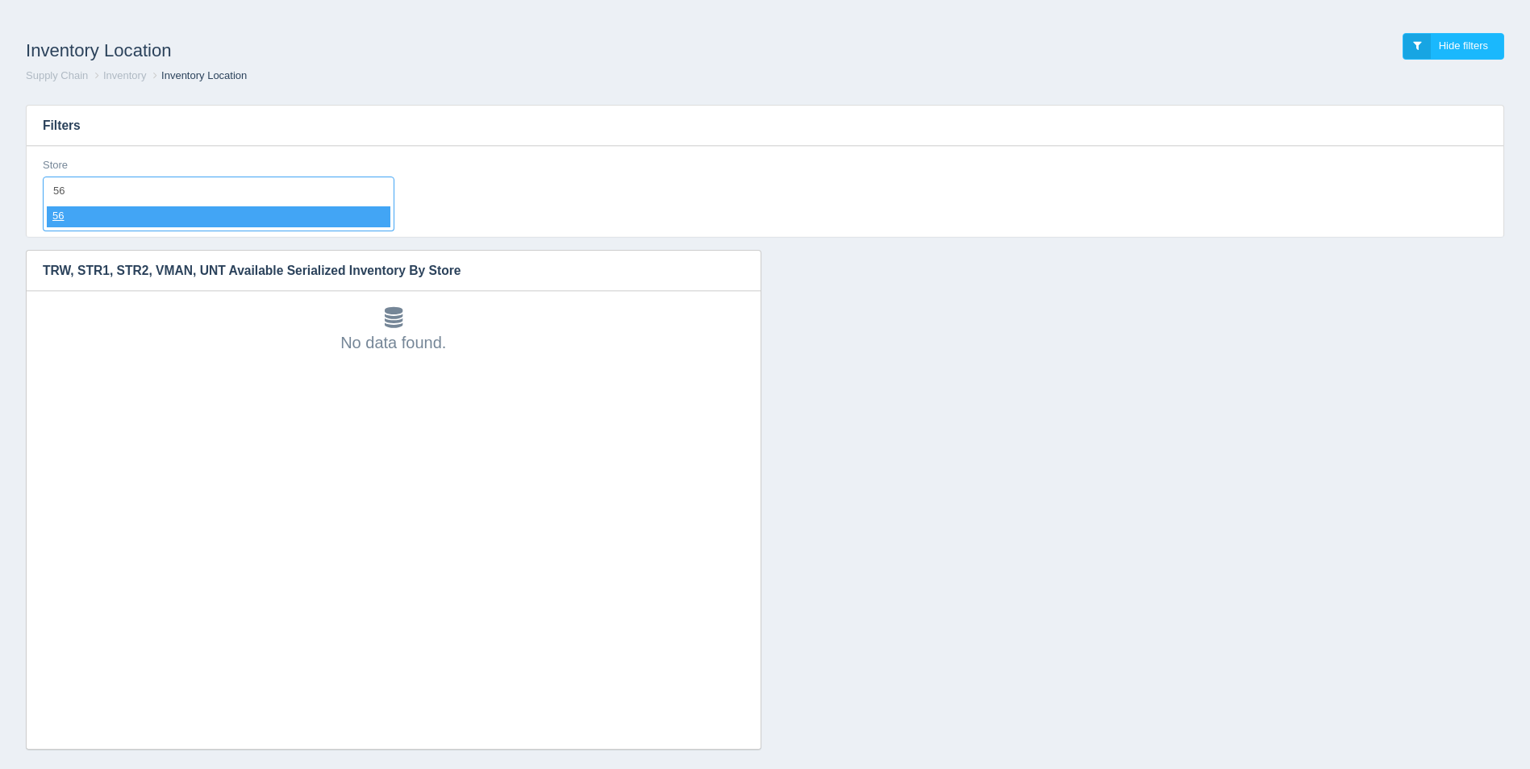
select select "56"
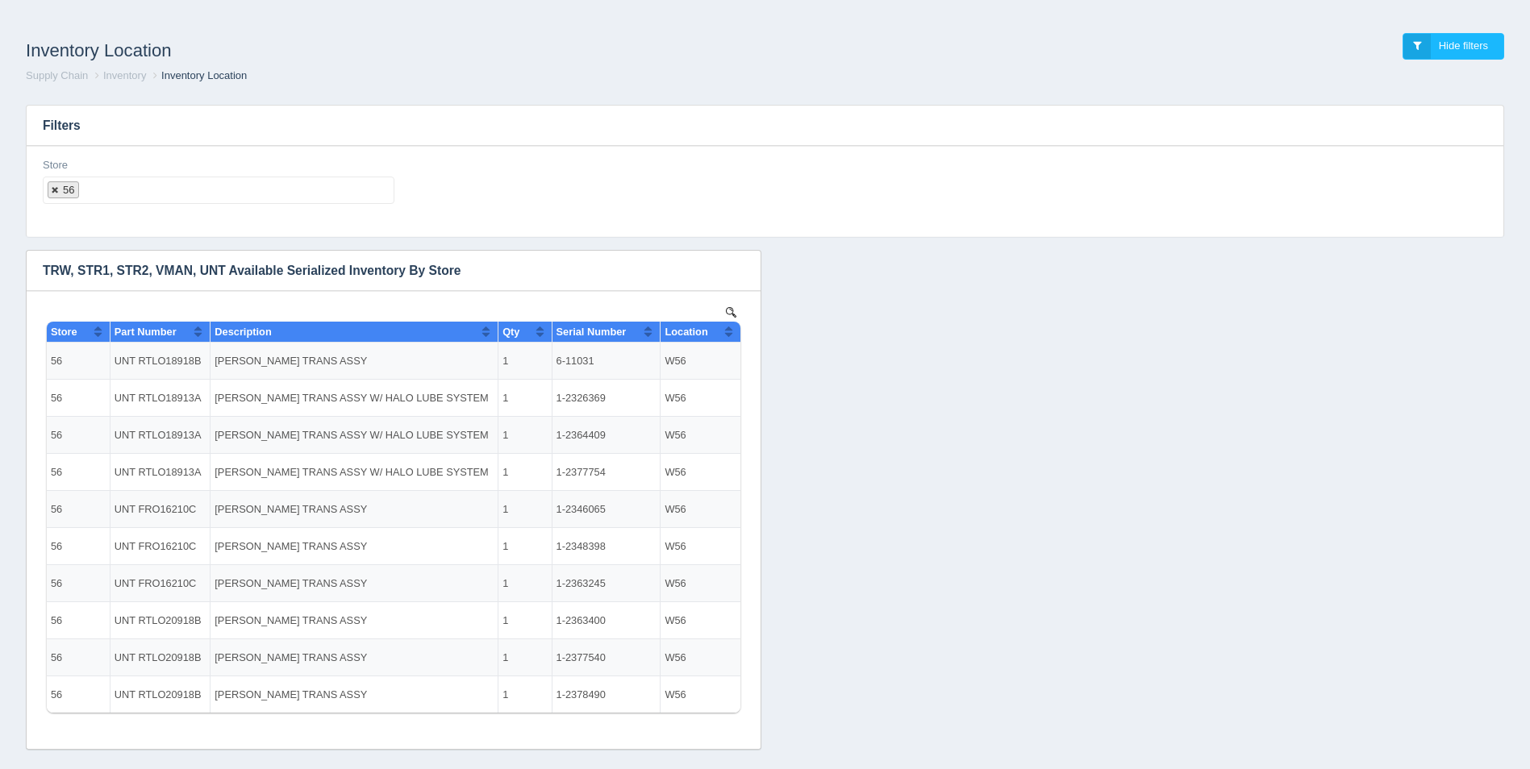
select select
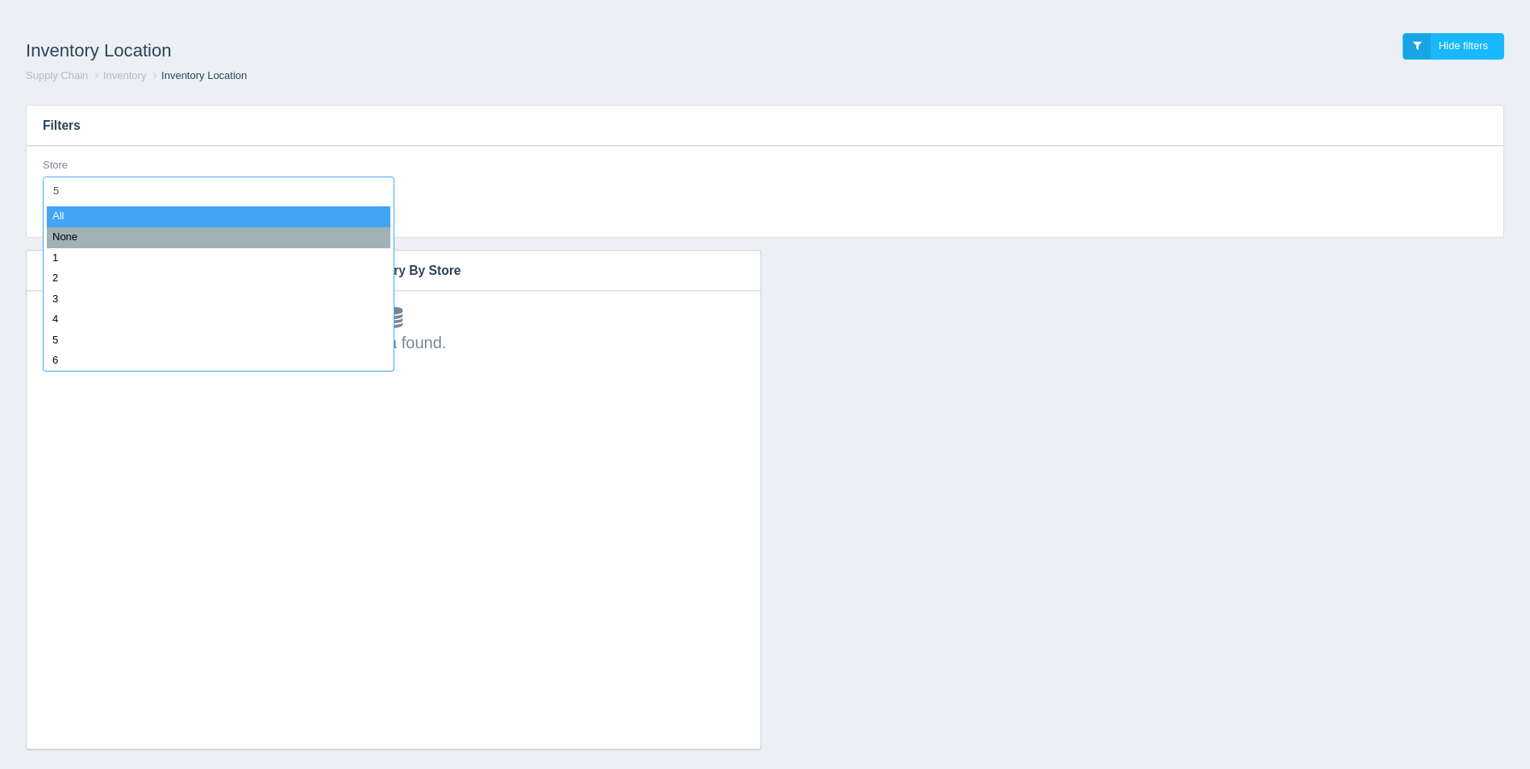
type input "57"
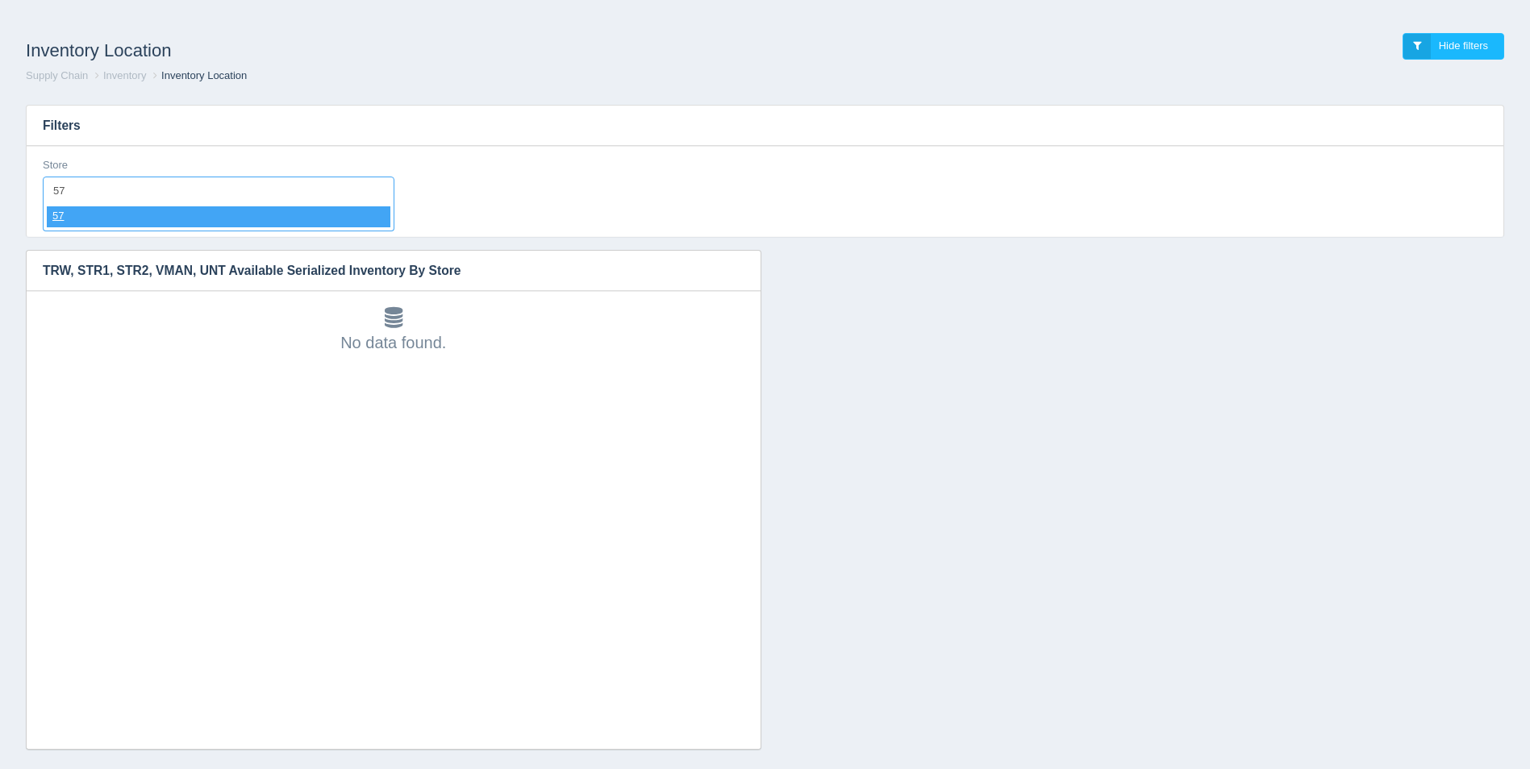
select select "57"
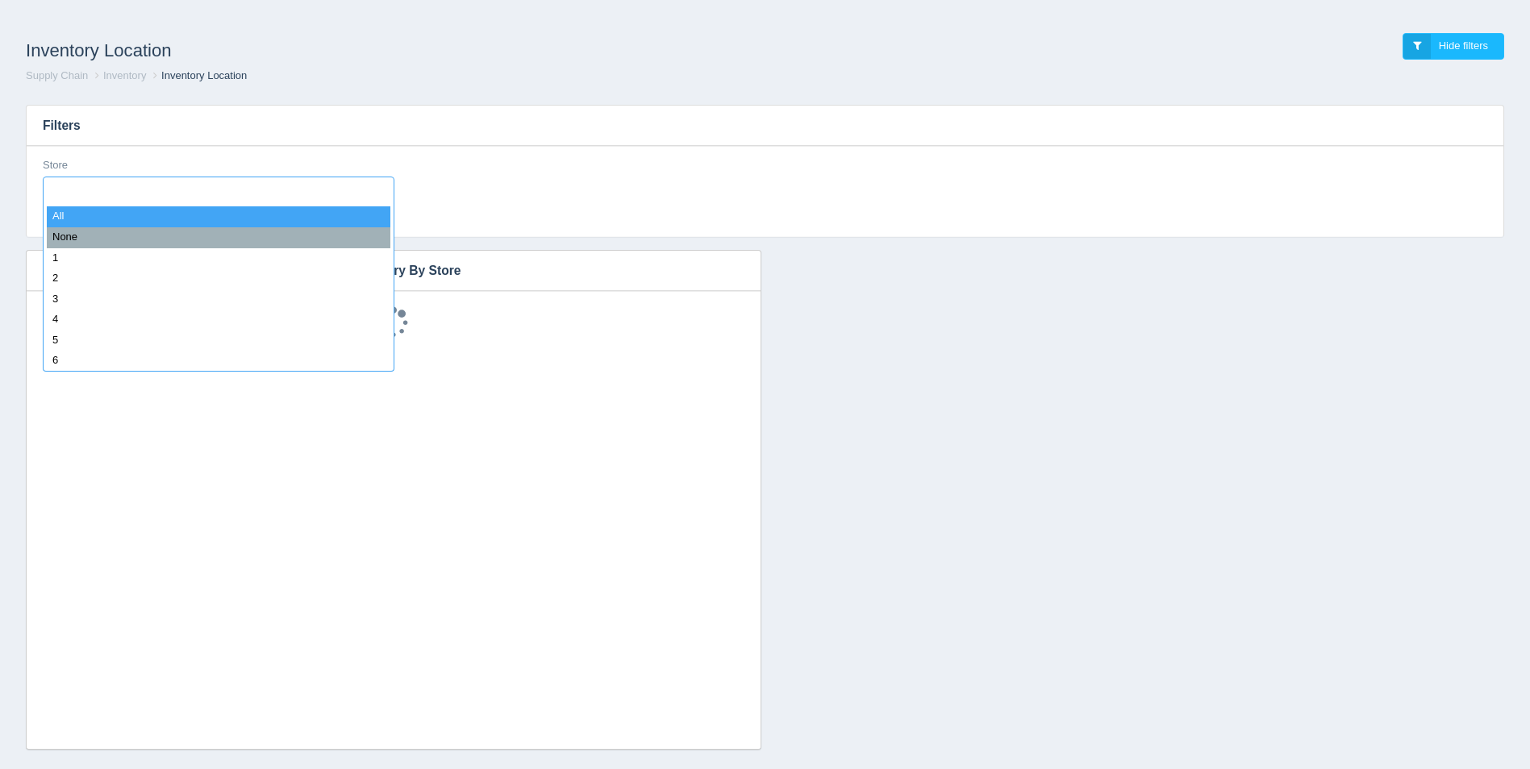
select select
type input "58"
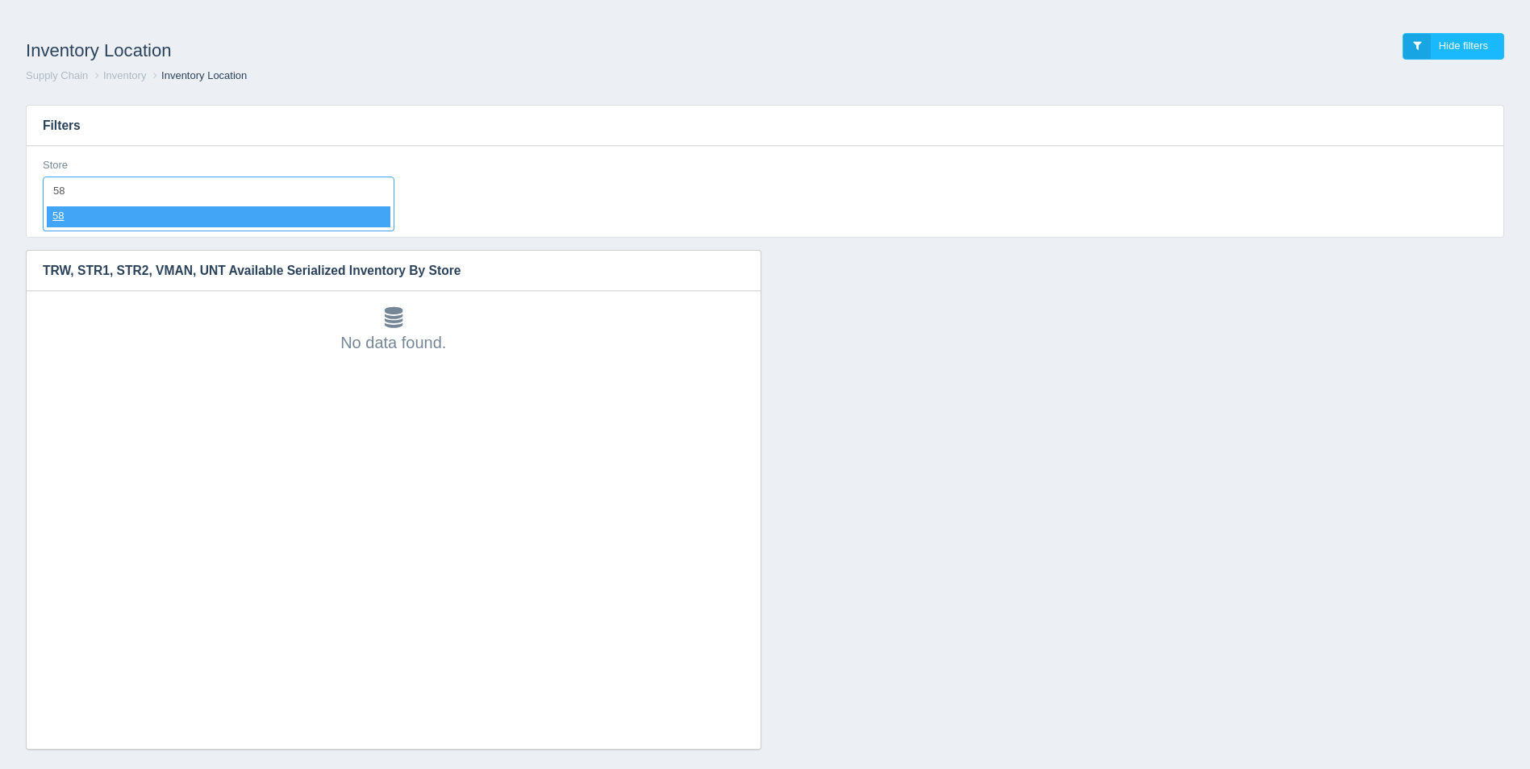
select select "58"
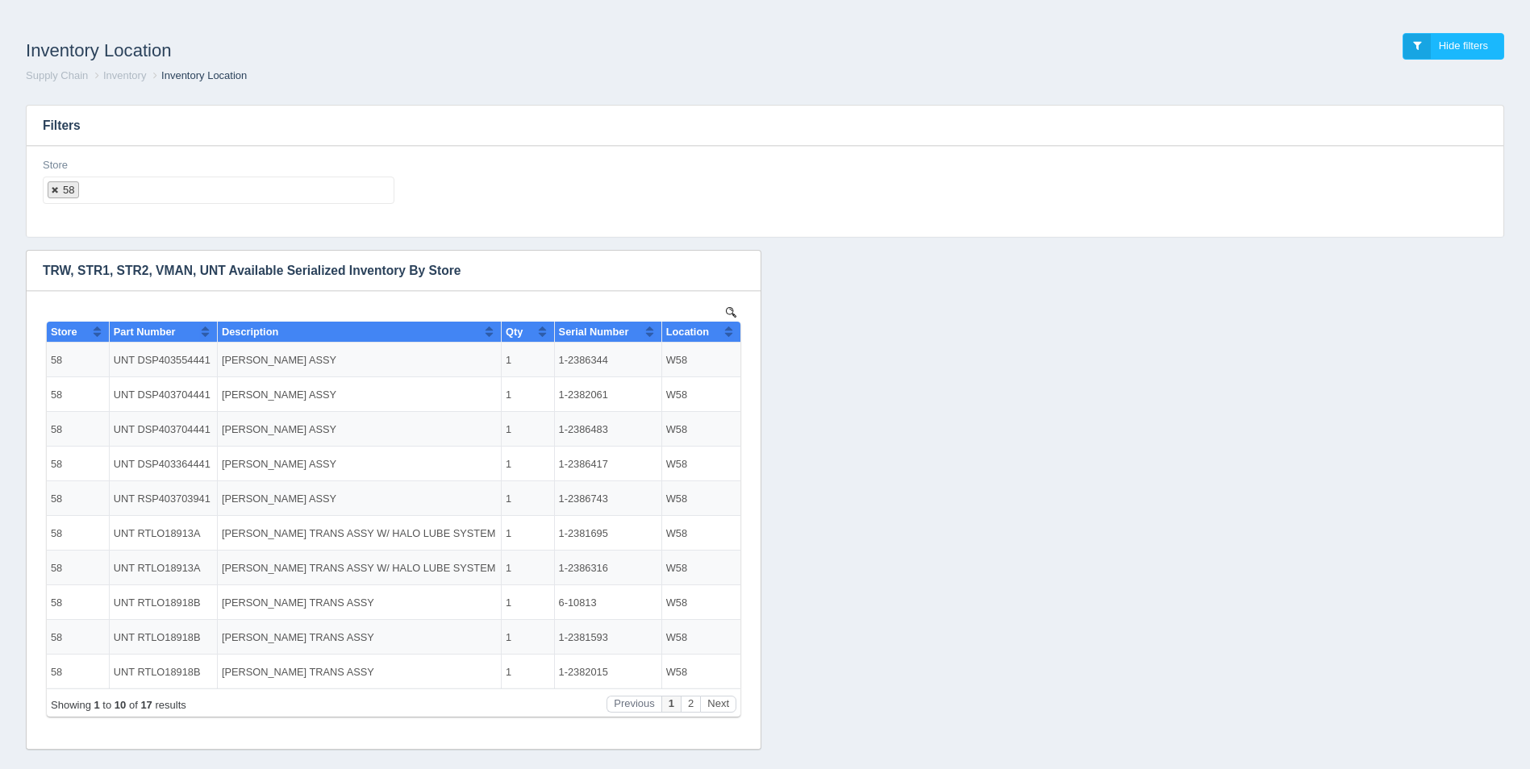
select select
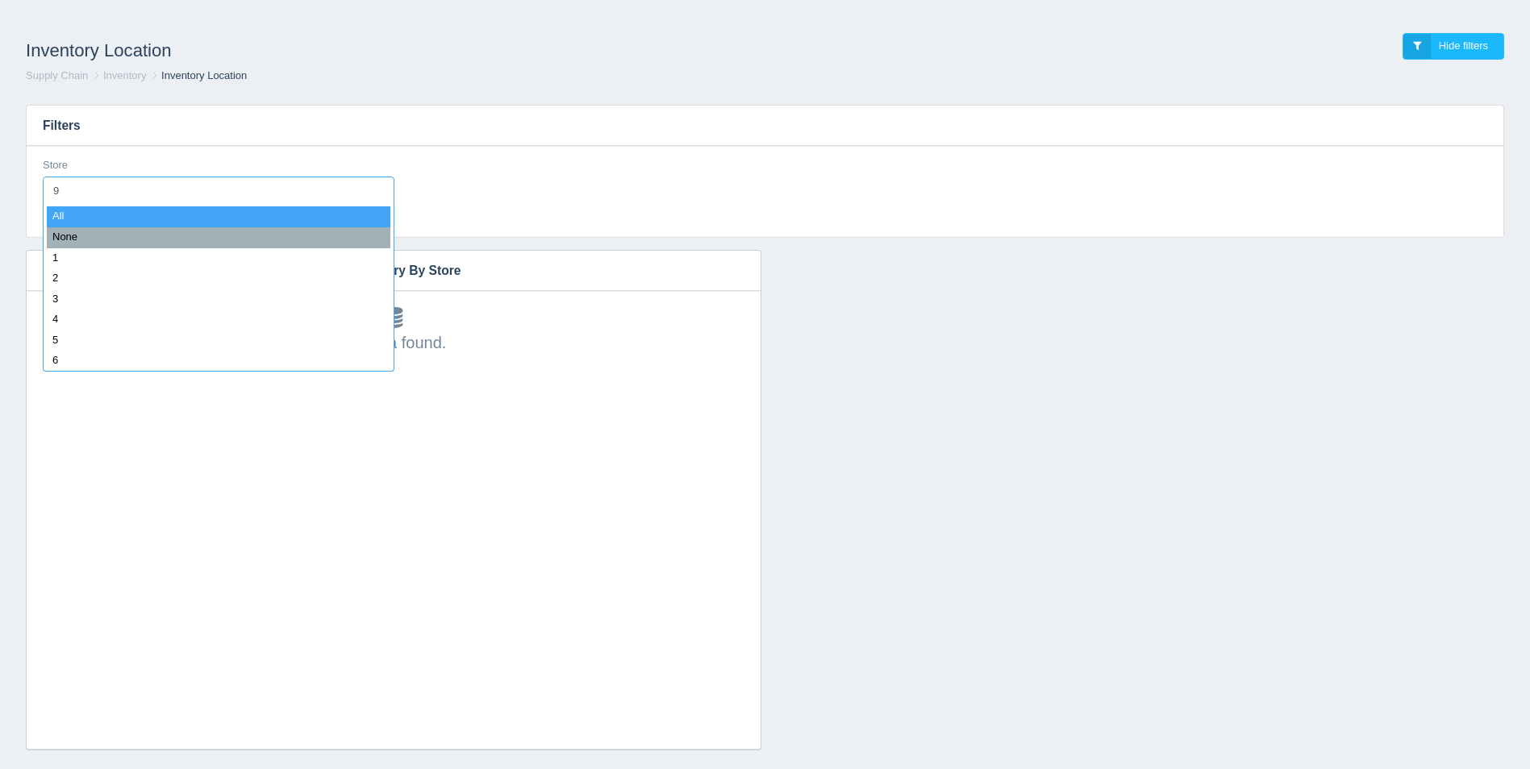
type input "95"
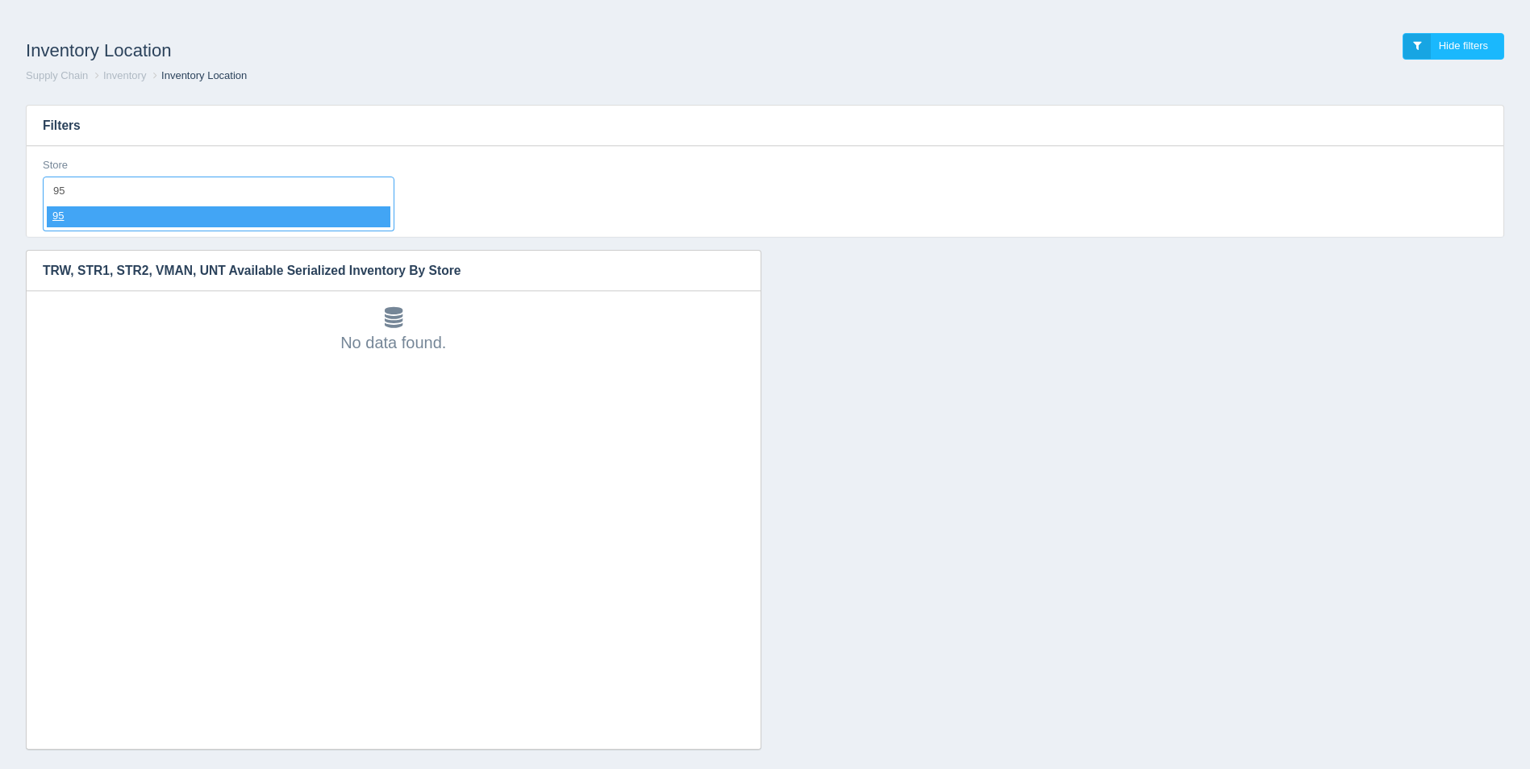
select select "95"
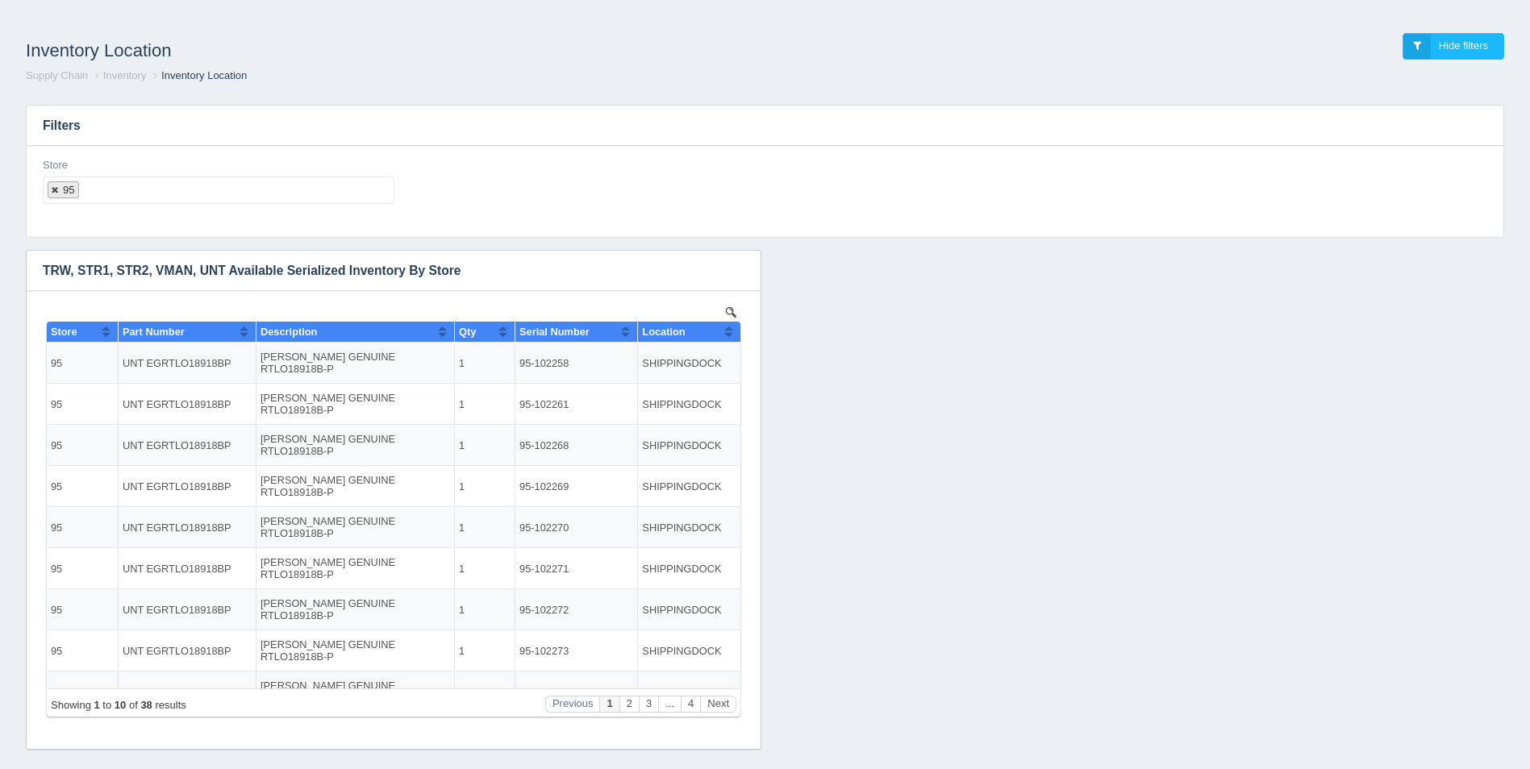
select select
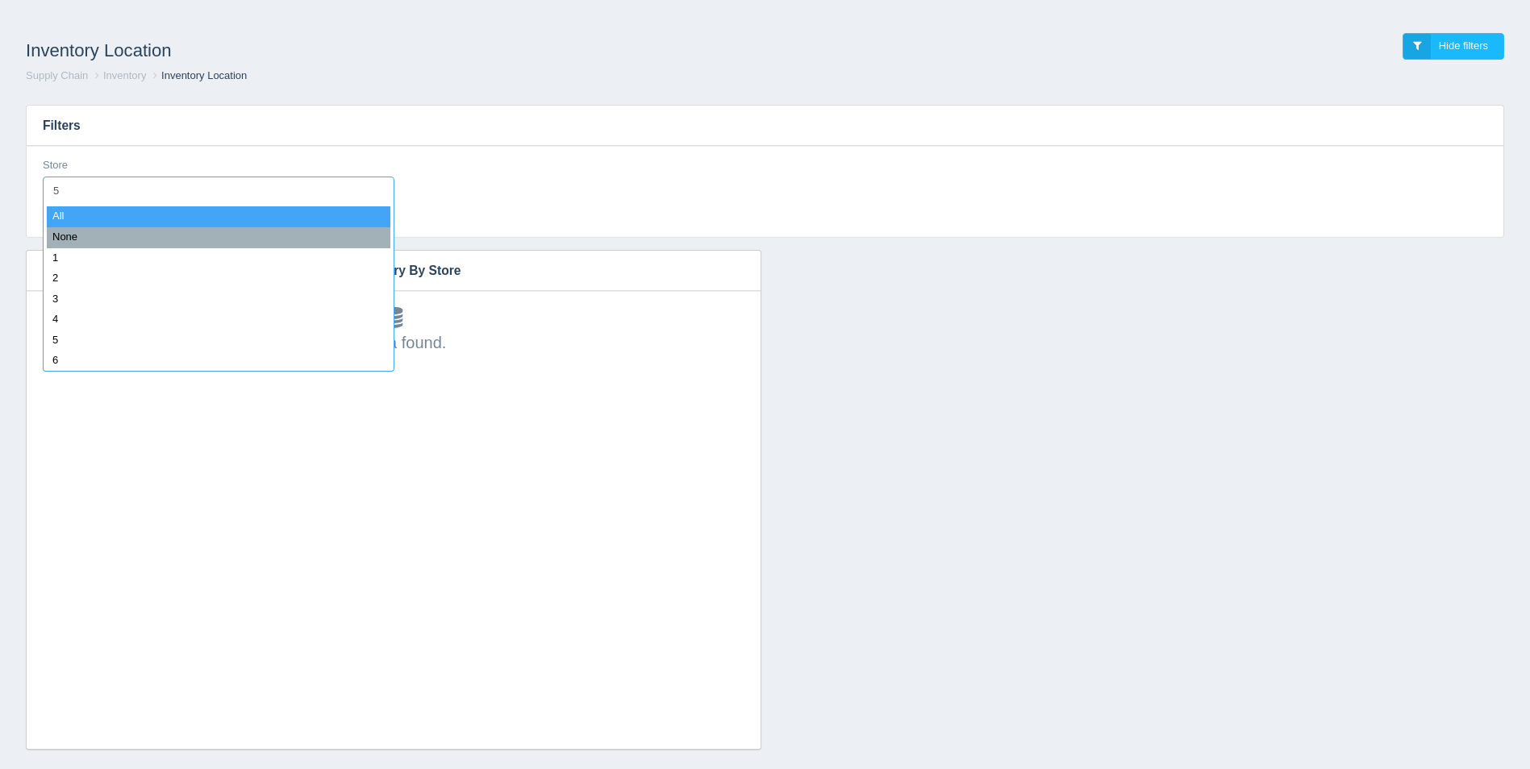
type input "59"
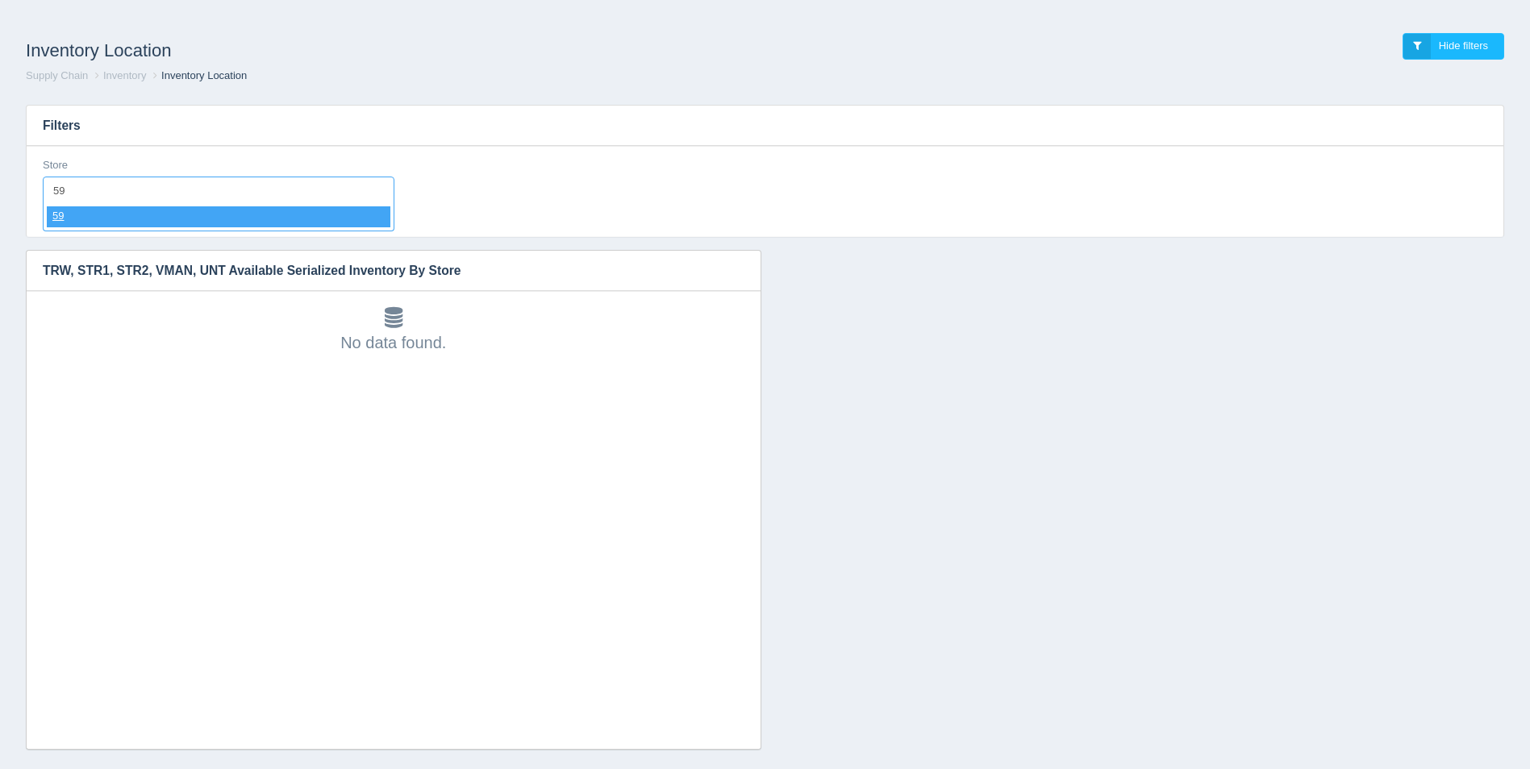
select select "59"
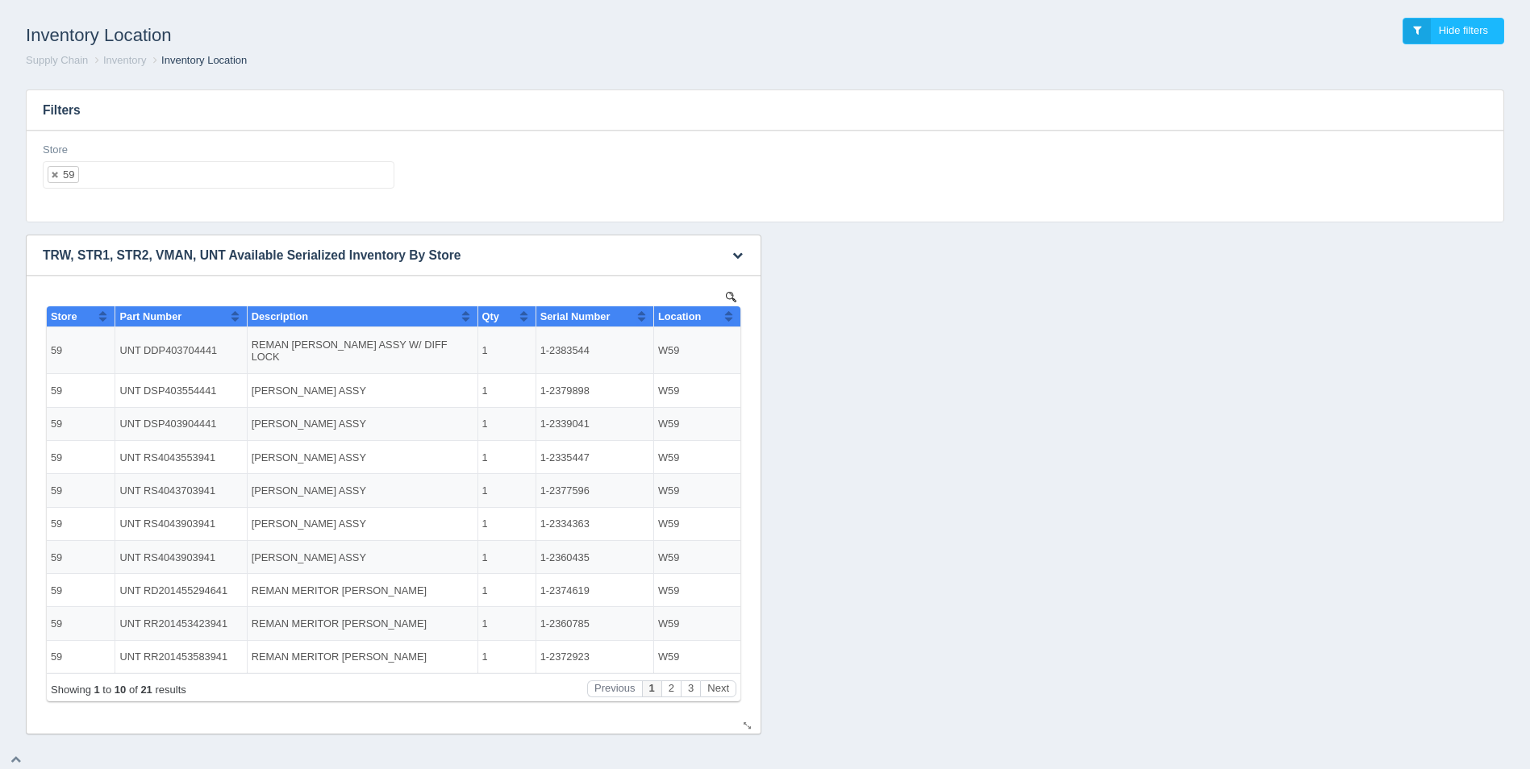
scroll to position [19, 0]
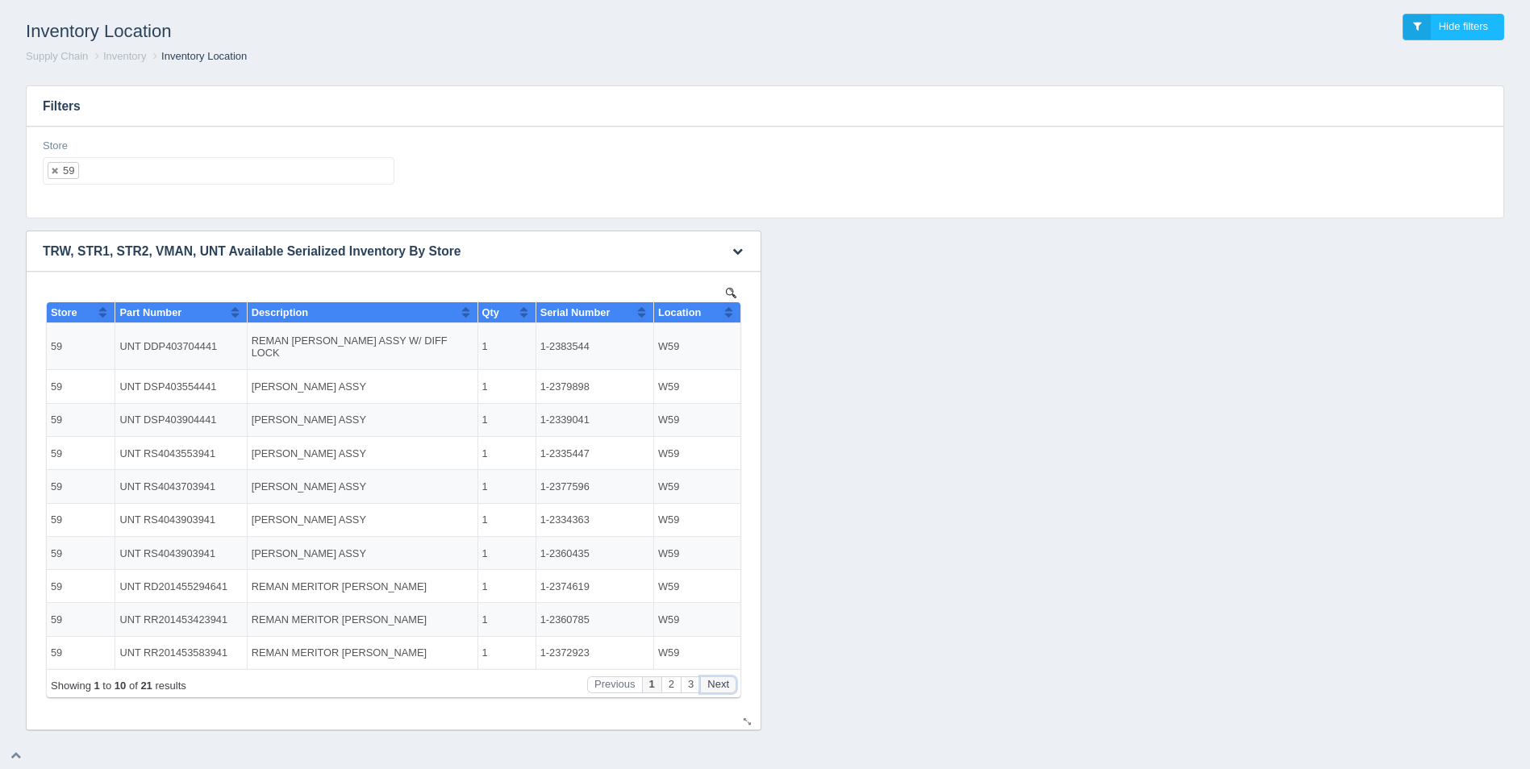
click at [728, 681] on button "Next" at bounding box center [718, 685] width 36 height 17
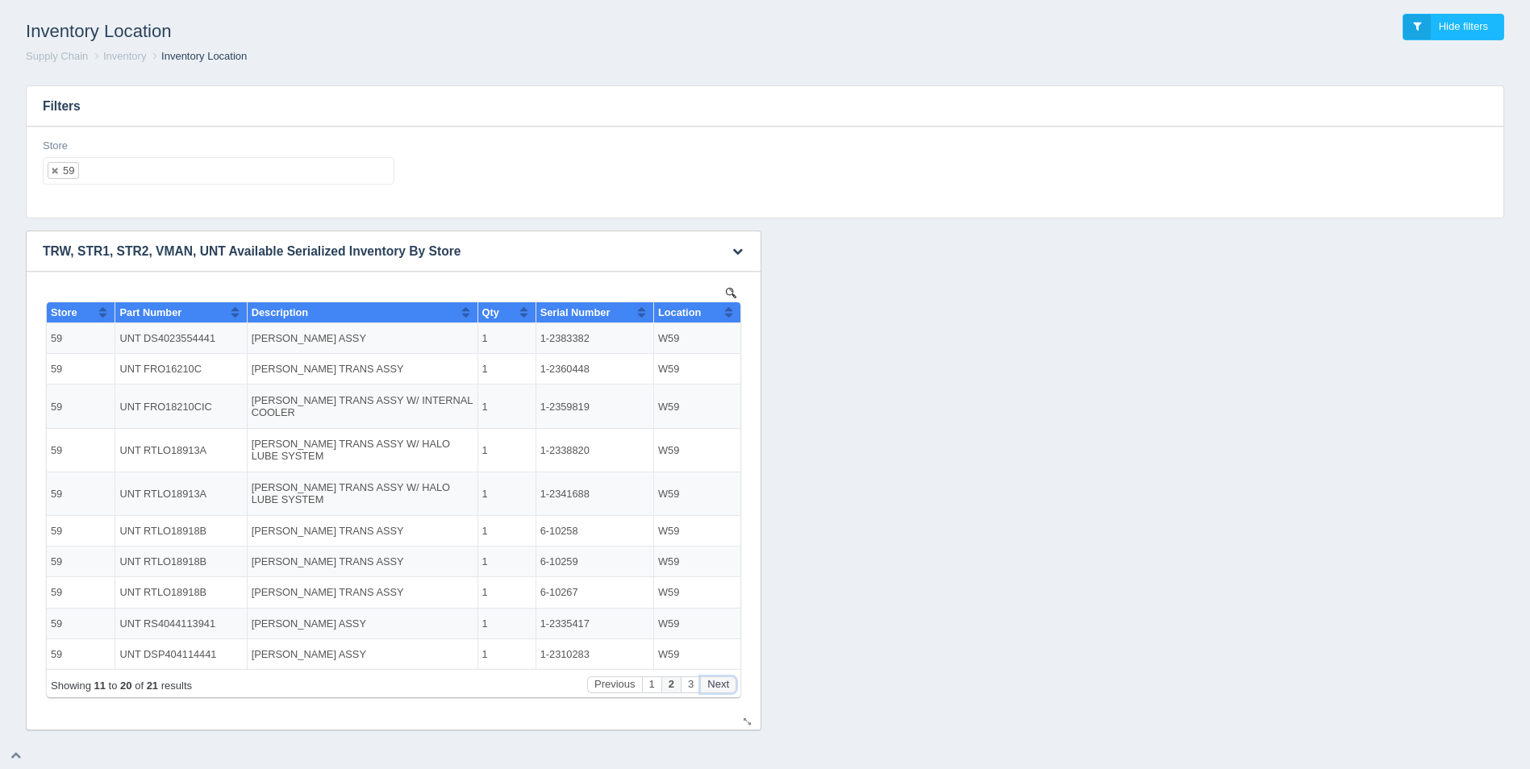
click at [728, 681] on button "Next" at bounding box center [718, 685] width 36 height 17
